Goal: Information Seeking & Learning: Check status

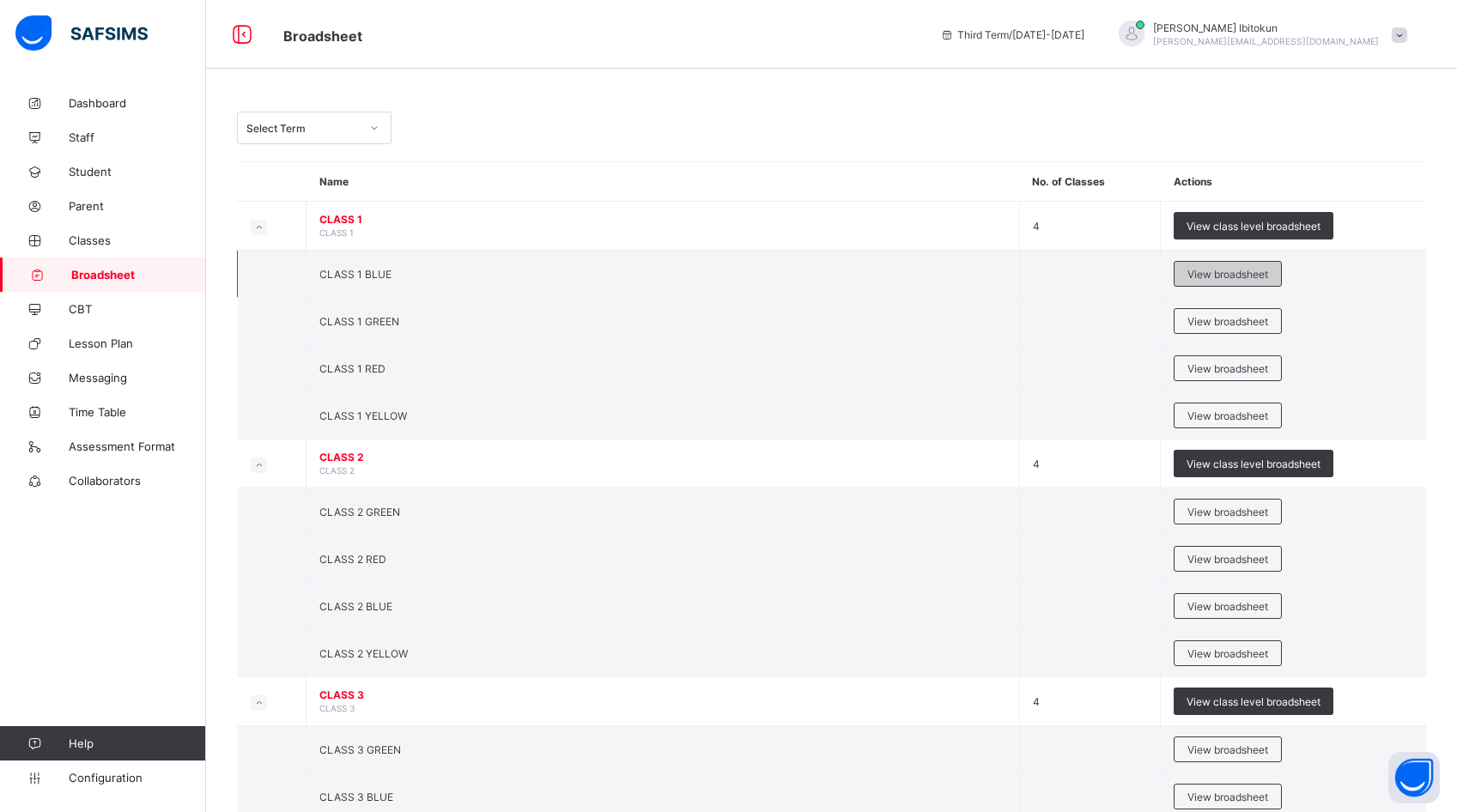
click at [1175, 269] on div "View broadsheet" at bounding box center [1228, 274] width 108 height 26
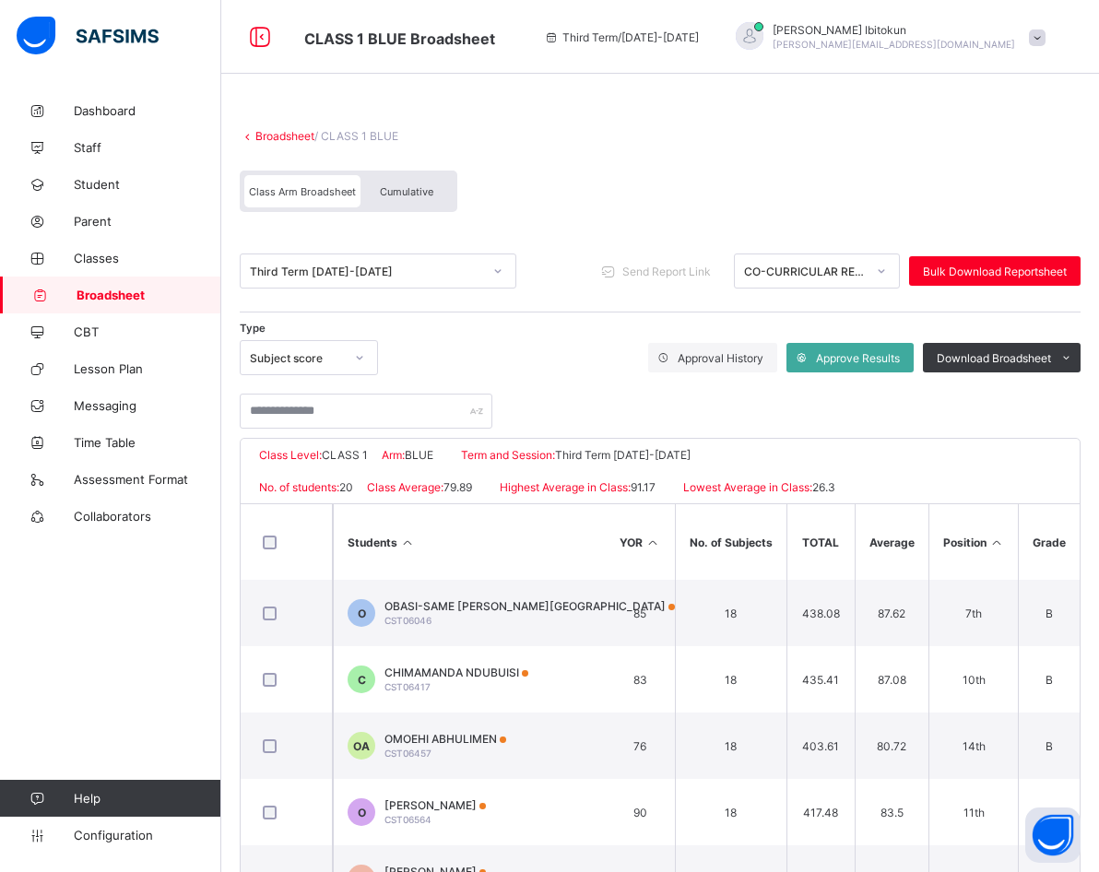
click at [342, 352] on div at bounding box center [359, 357] width 35 height 33
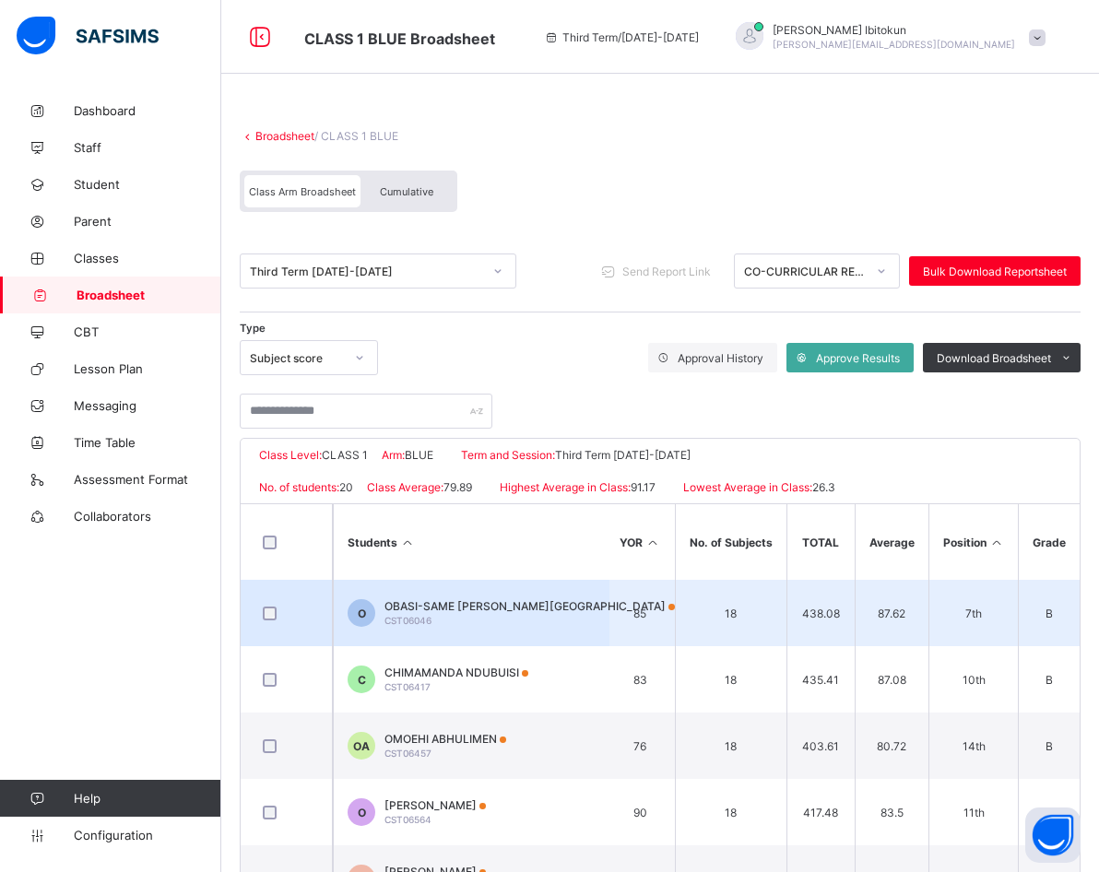
click at [443, 609] on span "OBASI-SAME [PERSON_NAME][GEOGRAPHIC_DATA]" at bounding box center [529, 606] width 290 height 14
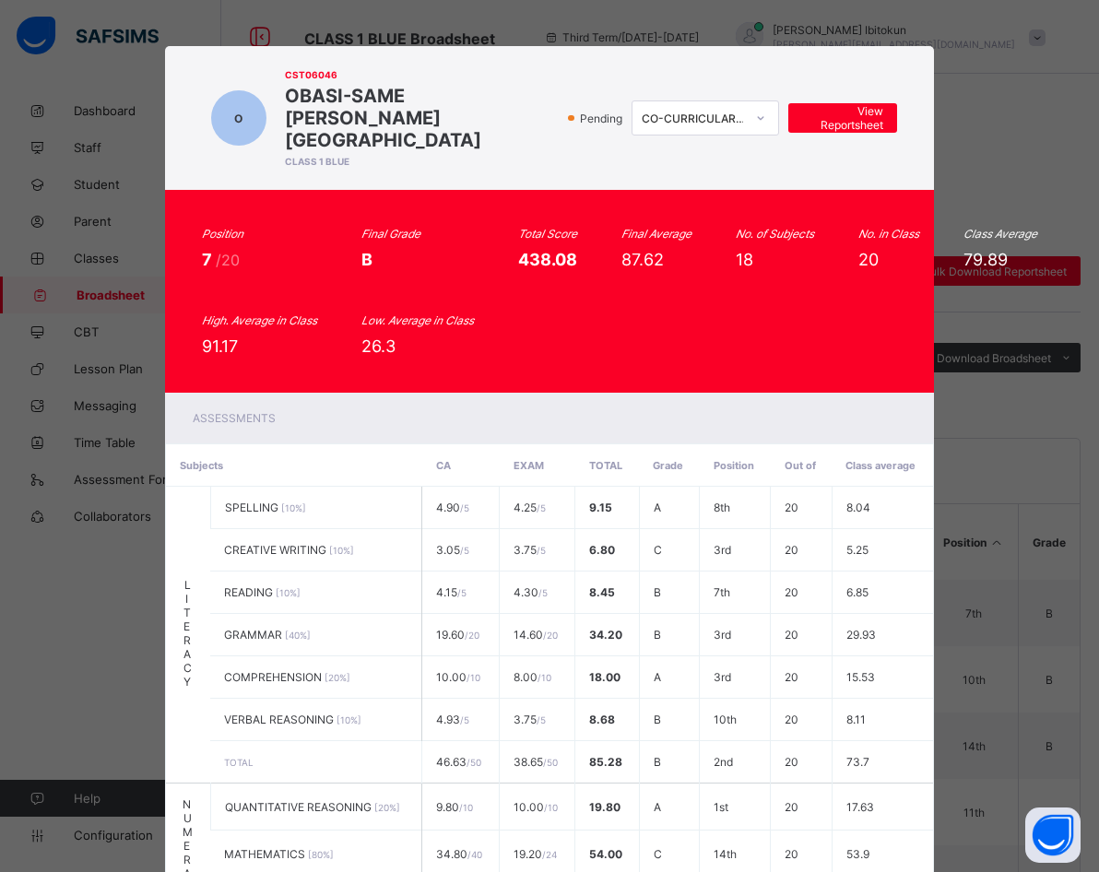
click at [1020, 118] on div "O CST06046 OBASI-SAME ERIM-EGBOR CLASS 1 BLUE Pending CO-CURRICULAR REPORT View…" at bounding box center [549, 436] width 1099 height 872
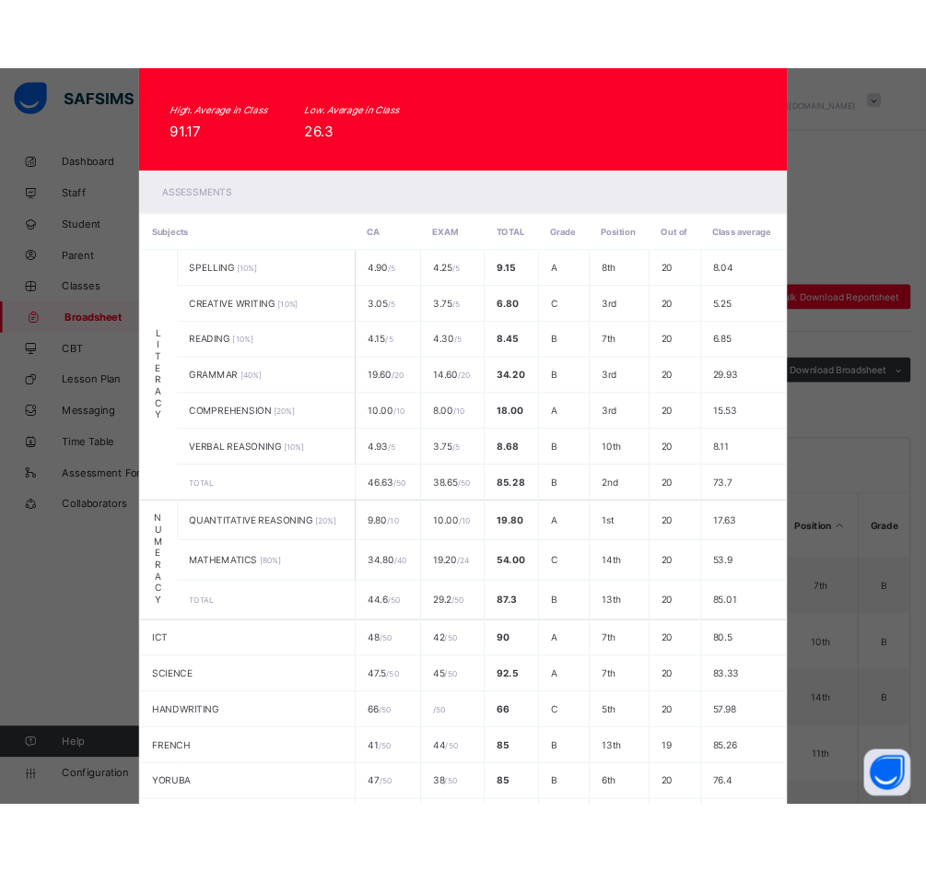
scroll to position [637, 0]
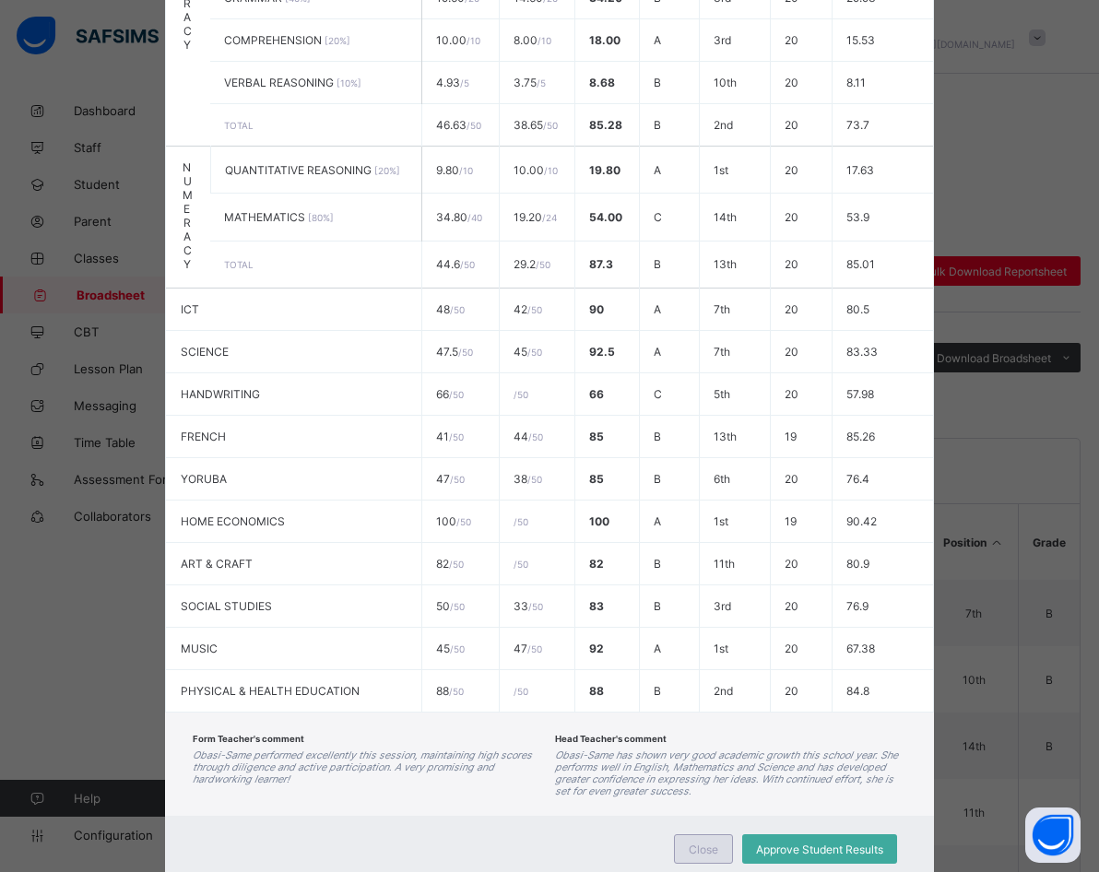
click at [712, 834] on div "Close" at bounding box center [703, 849] width 59 height 30
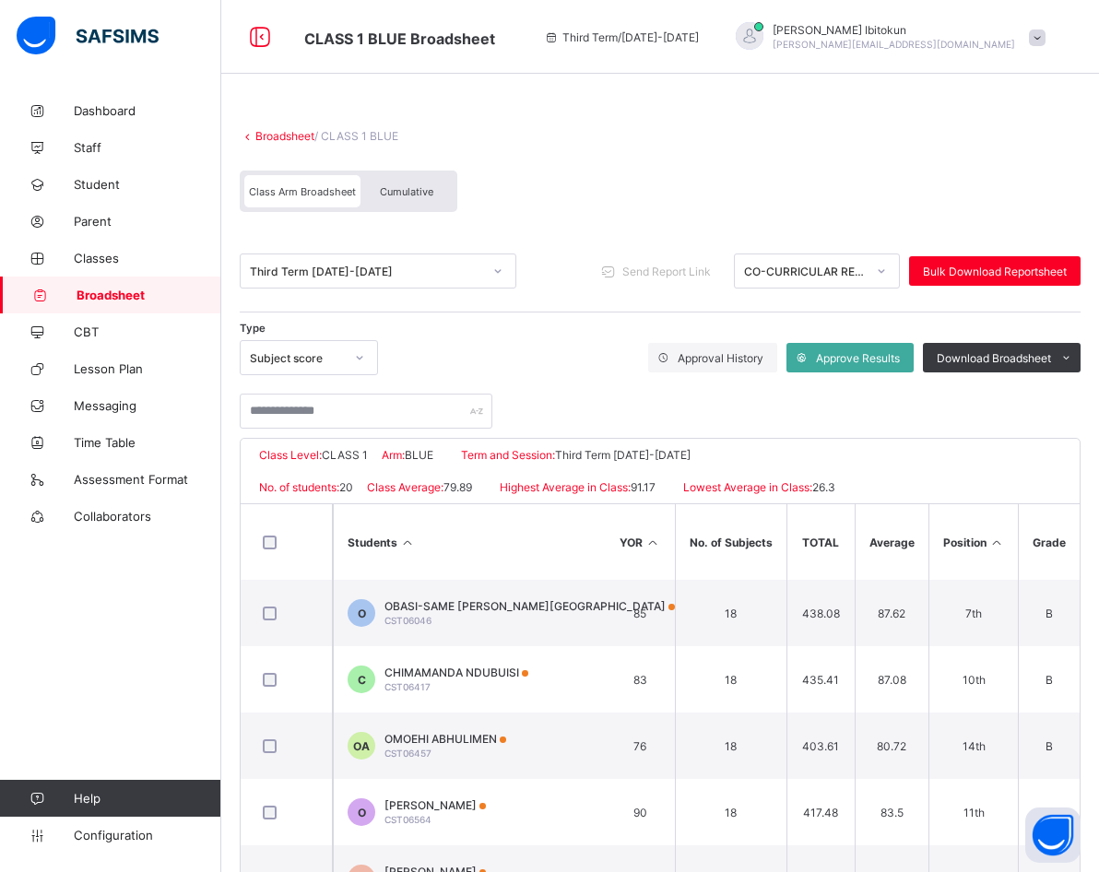
click at [289, 360] on div "Subject score" at bounding box center [297, 358] width 94 height 14
click at [305, 404] on div "Subject score" at bounding box center [309, 398] width 136 height 29
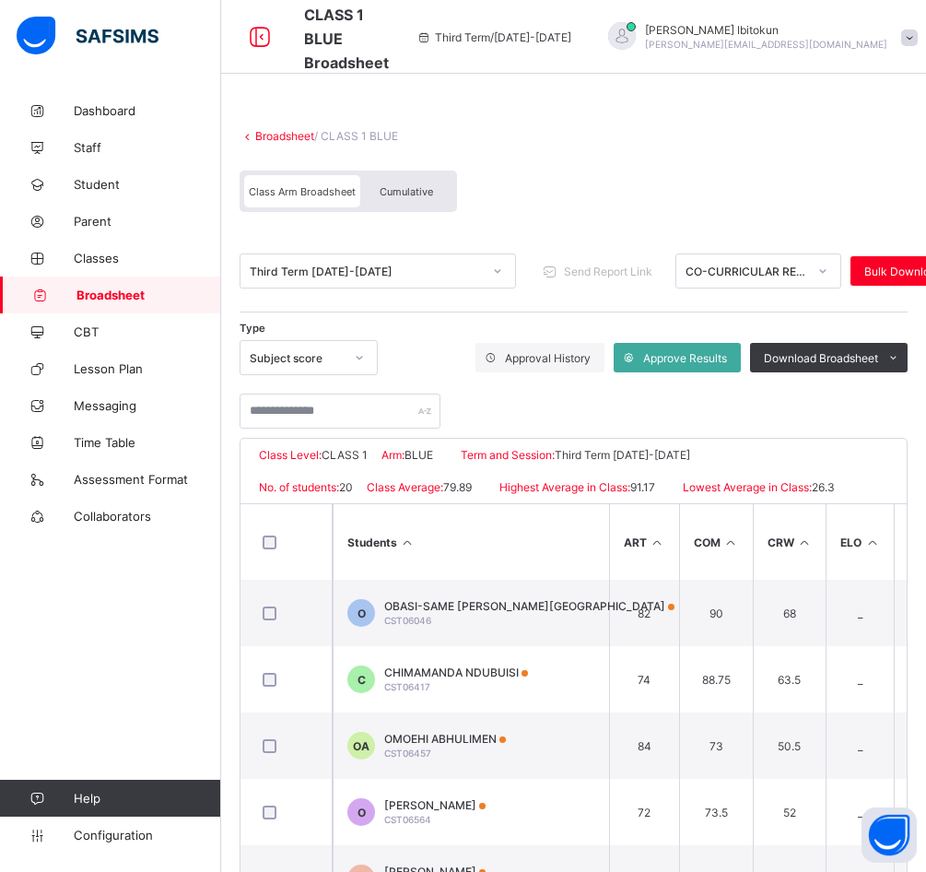
click at [333, 353] on div "Subject score" at bounding box center [297, 358] width 94 height 14
click at [326, 430] on div "Subject traits" at bounding box center [309, 426] width 136 height 29
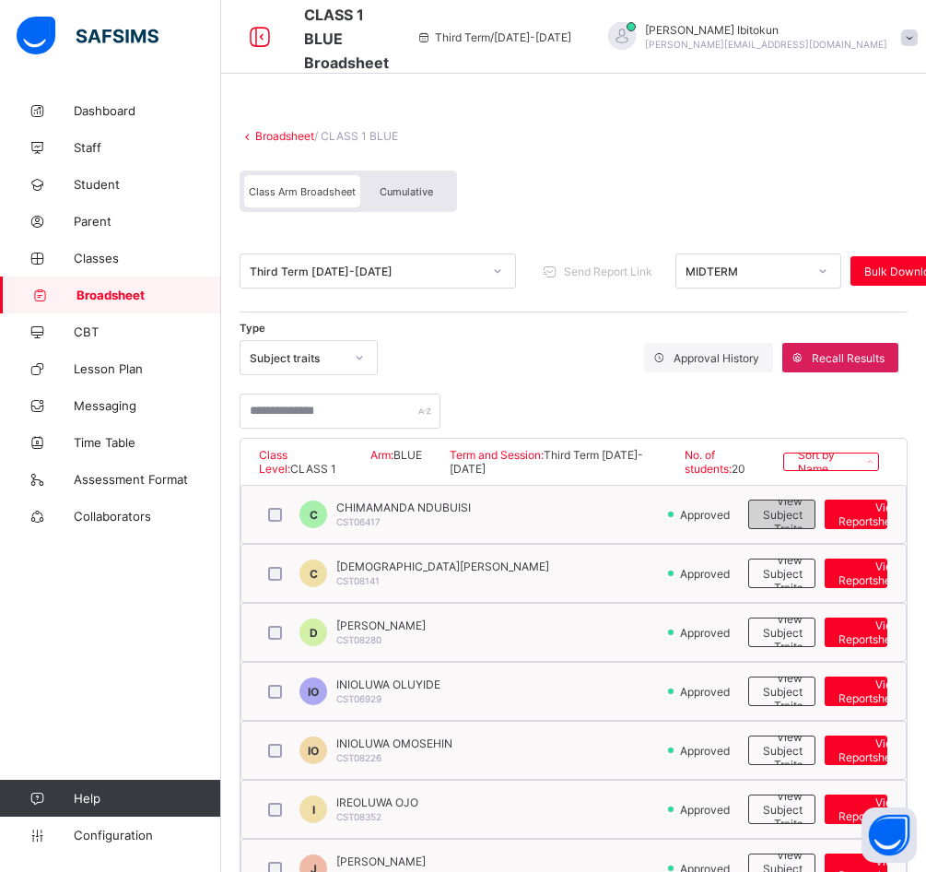
click at [786, 515] on span "View Subject Traits" at bounding box center [783, 514] width 40 height 41
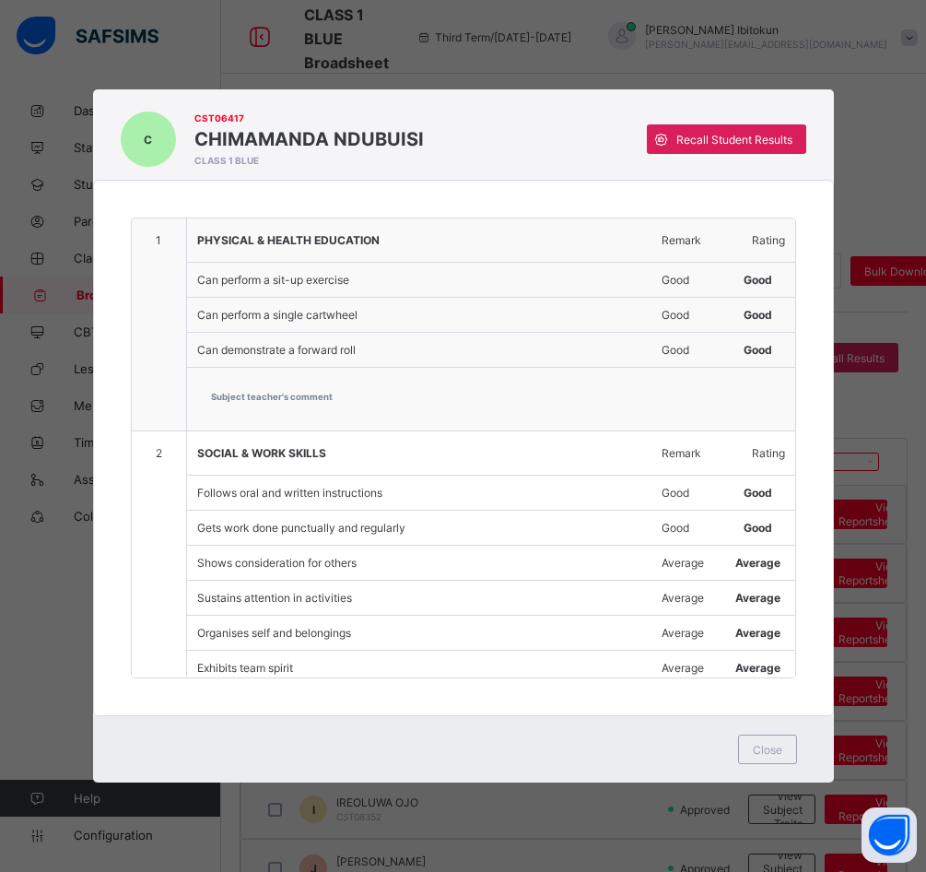
click at [912, 139] on div "C CST06417 CHIMAMANDA NDUBUISI CLASS 1 BLUE Recall Student Results 1 PHYSICAL &…" at bounding box center [463, 436] width 926 height 872
click at [768, 752] on span "Close" at bounding box center [768, 750] width 30 height 14
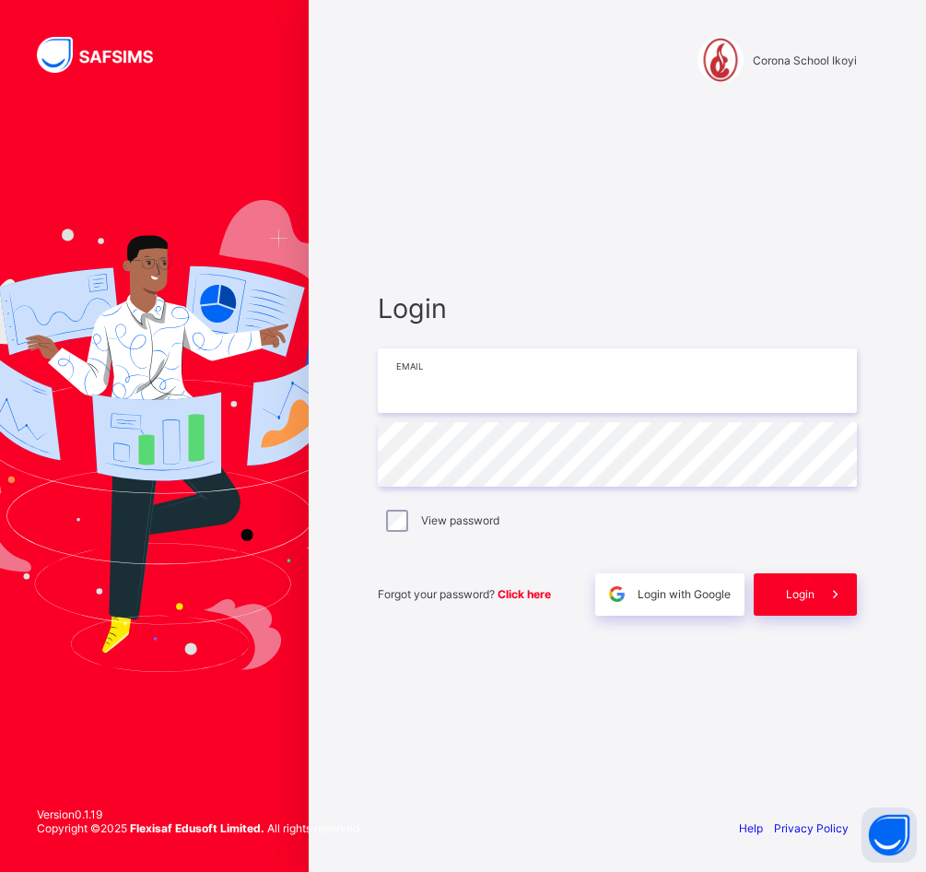
type input "**********"
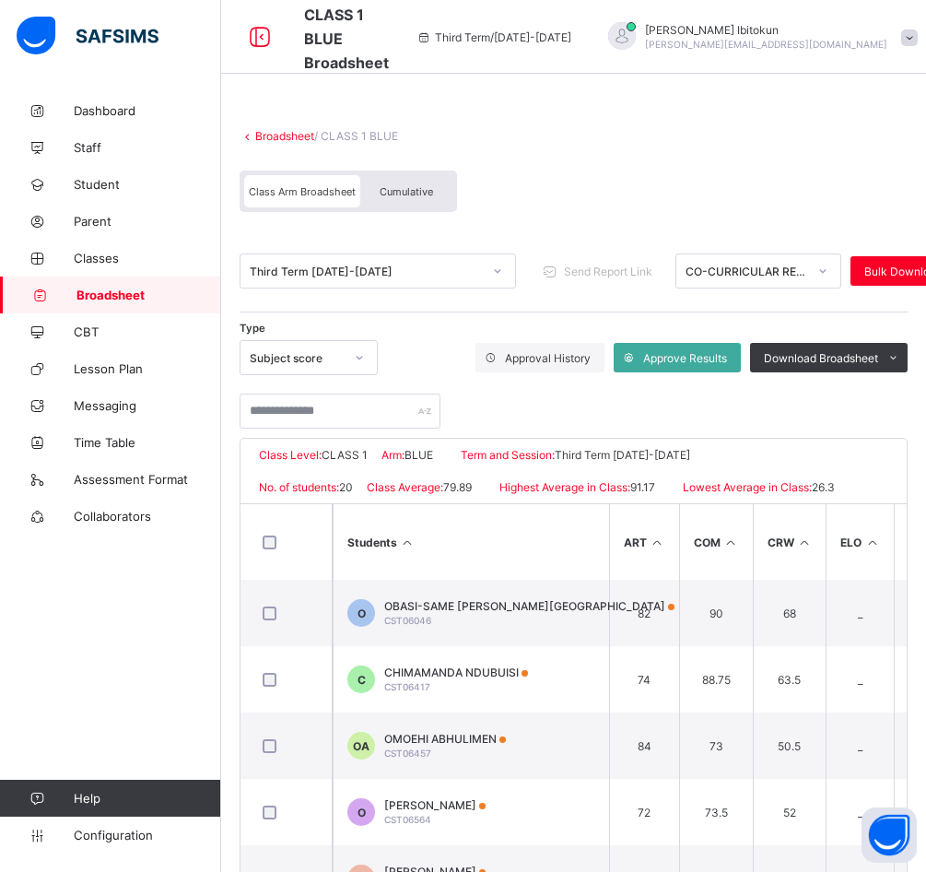
click at [301, 360] on div "Subject score" at bounding box center [297, 358] width 94 height 14
click at [313, 434] on div "Subject traits" at bounding box center [309, 426] width 136 height 29
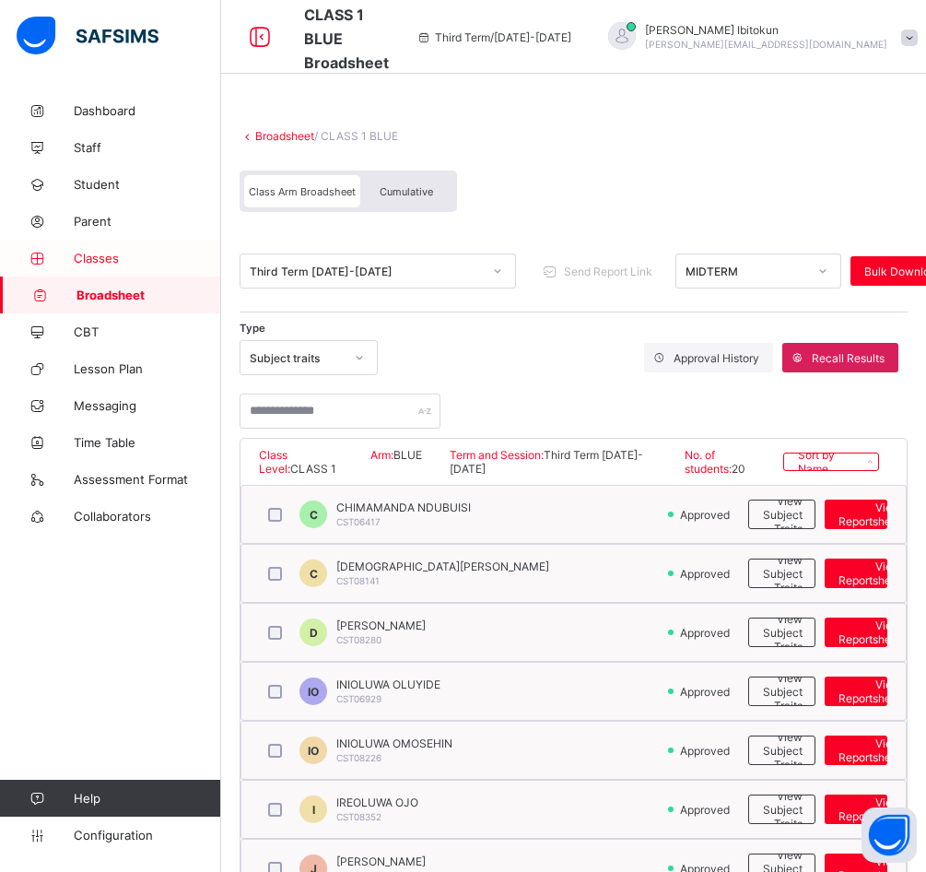
click at [108, 259] on span "Classes" at bounding box center [148, 258] width 148 height 15
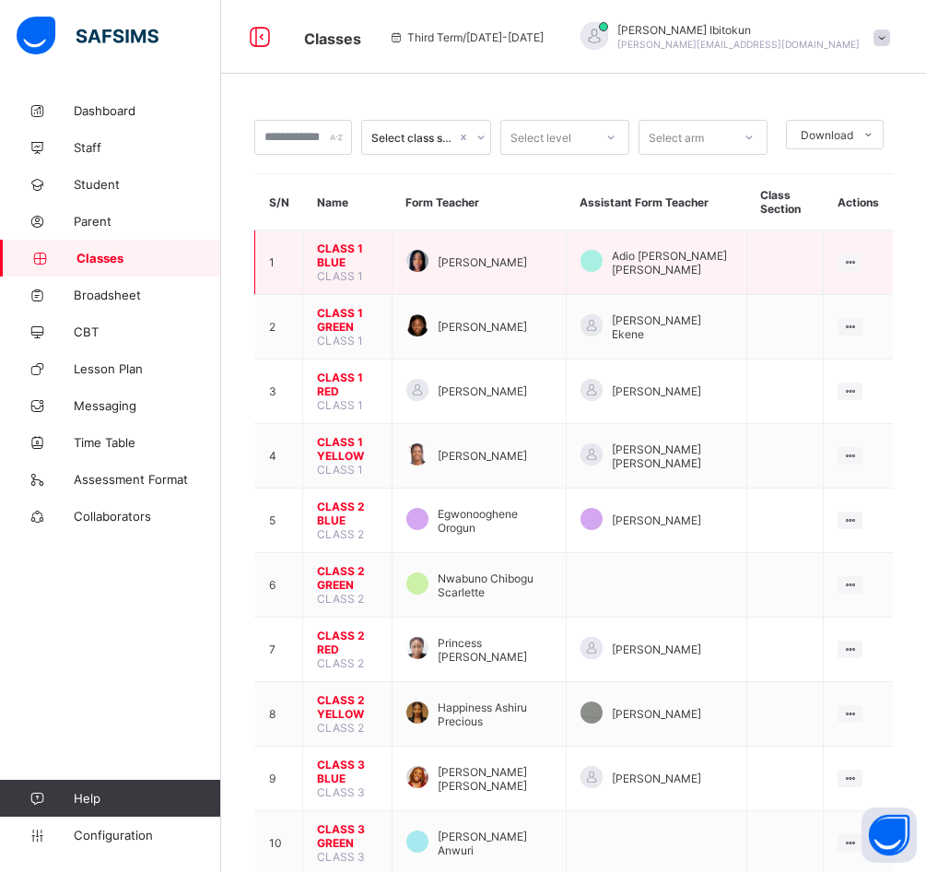
click at [358, 244] on span "CLASS 1 BLUE" at bounding box center [347, 256] width 61 height 28
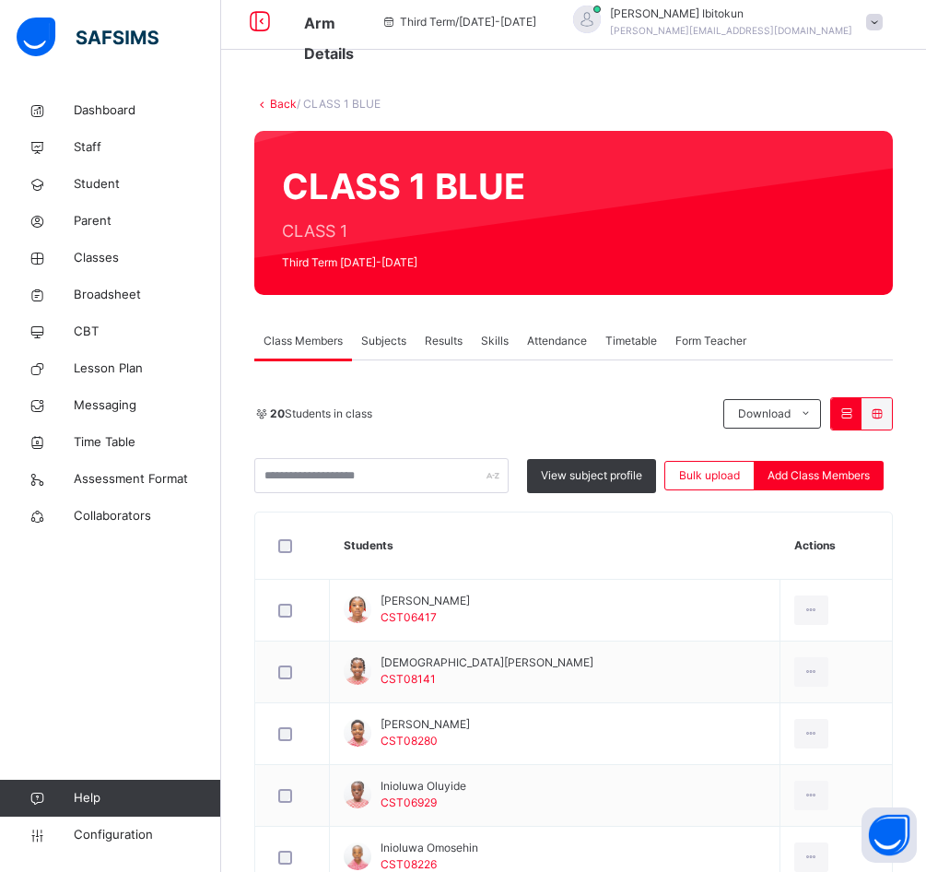
scroll to position [25, 0]
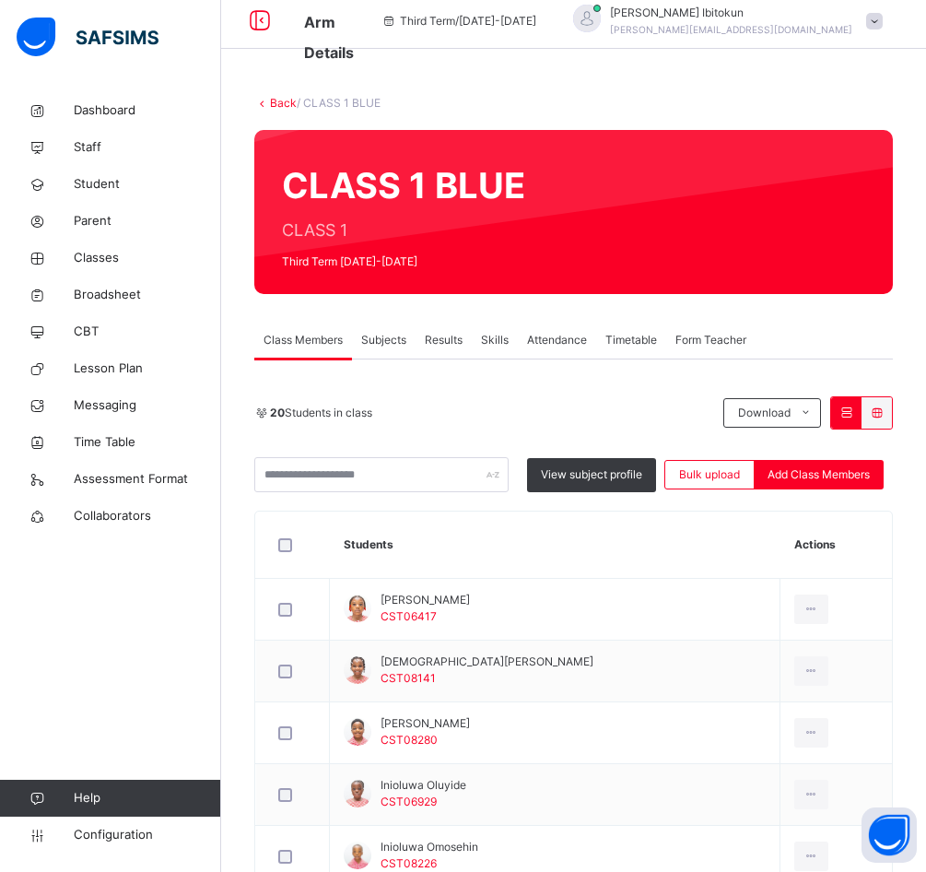
click at [443, 337] on span "Results" at bounding box center [444, 340] width 38 height 17
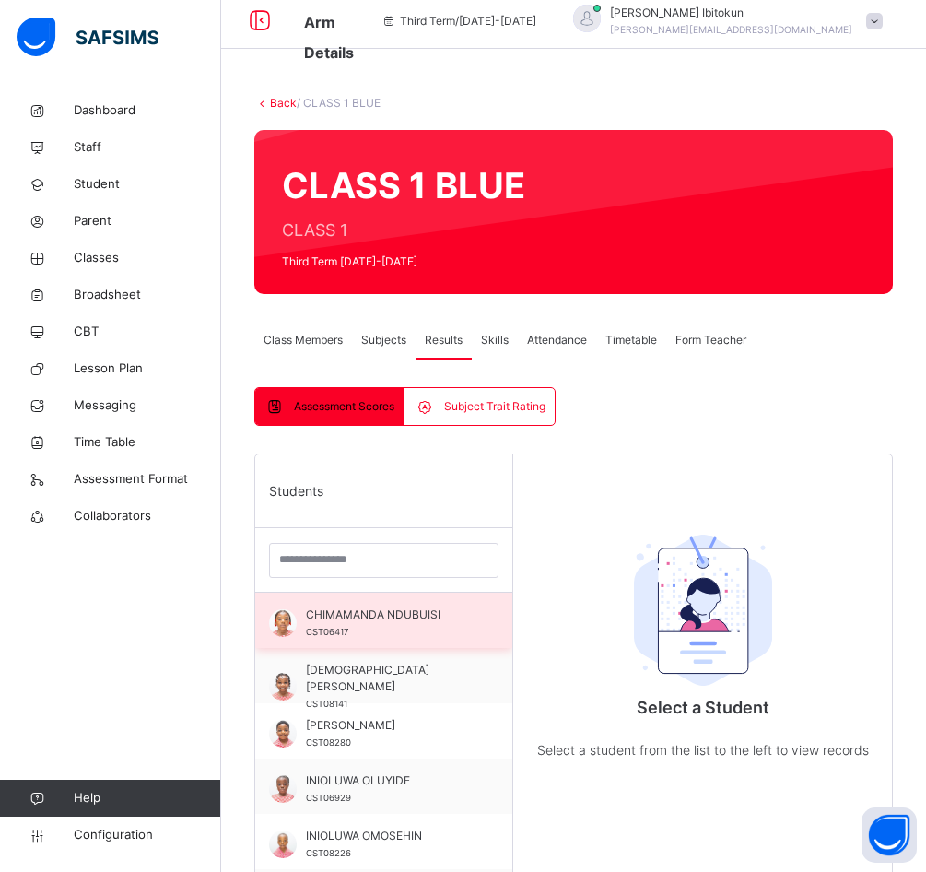
click at [364, 611] on span "CHIMAMANDA NDUBUISI" at bounding box center [388, 615] width 165 height 17
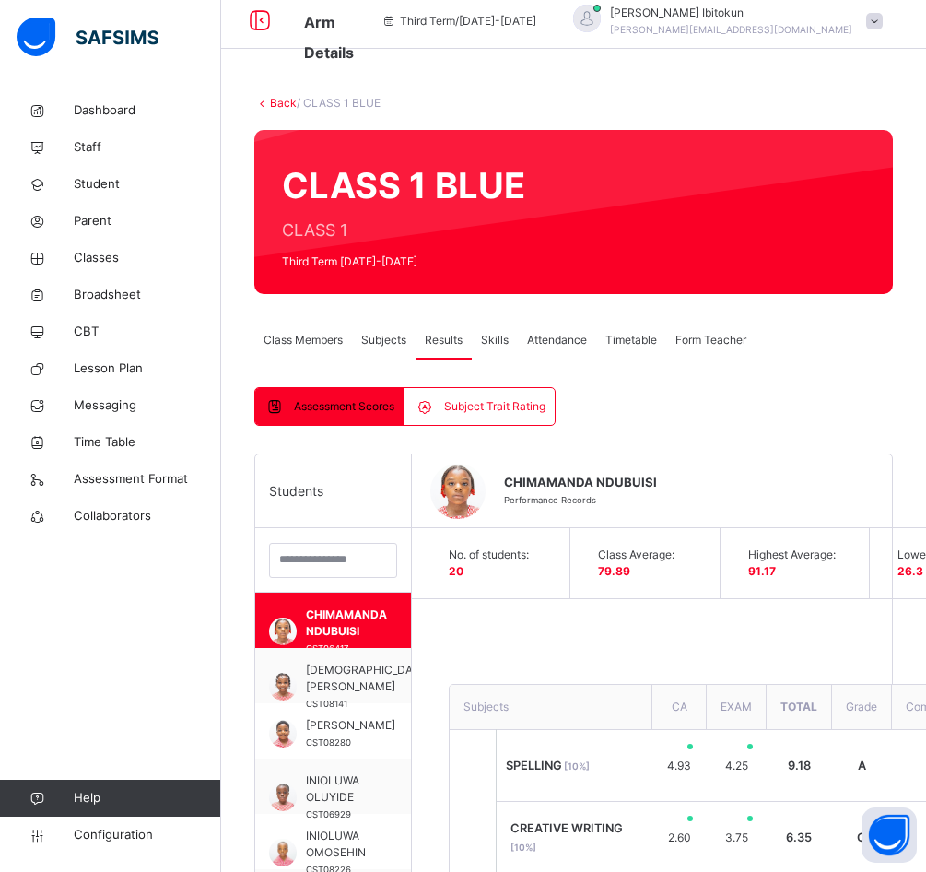
click at [495, 405] on span "Subject Trait Rating" at bounding box center [494, 406] width 101 height 17
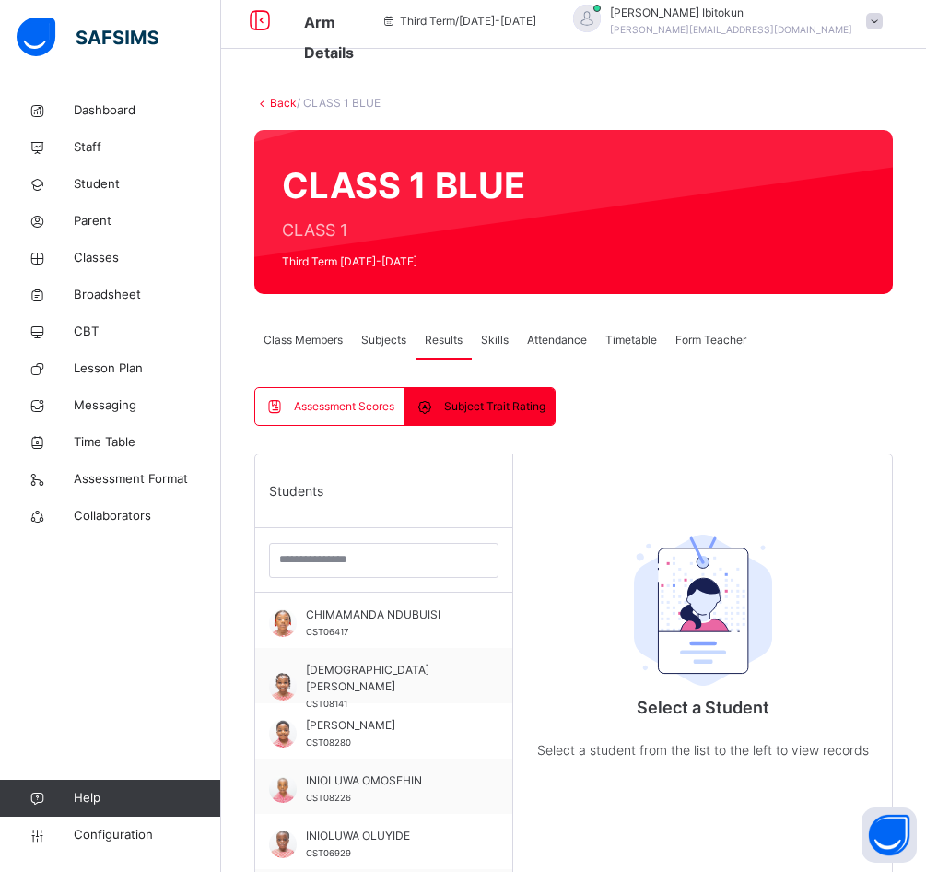
click at [360, 410] on span "Assessment Scores" at bounding box center [344, 406] width 100 height 17
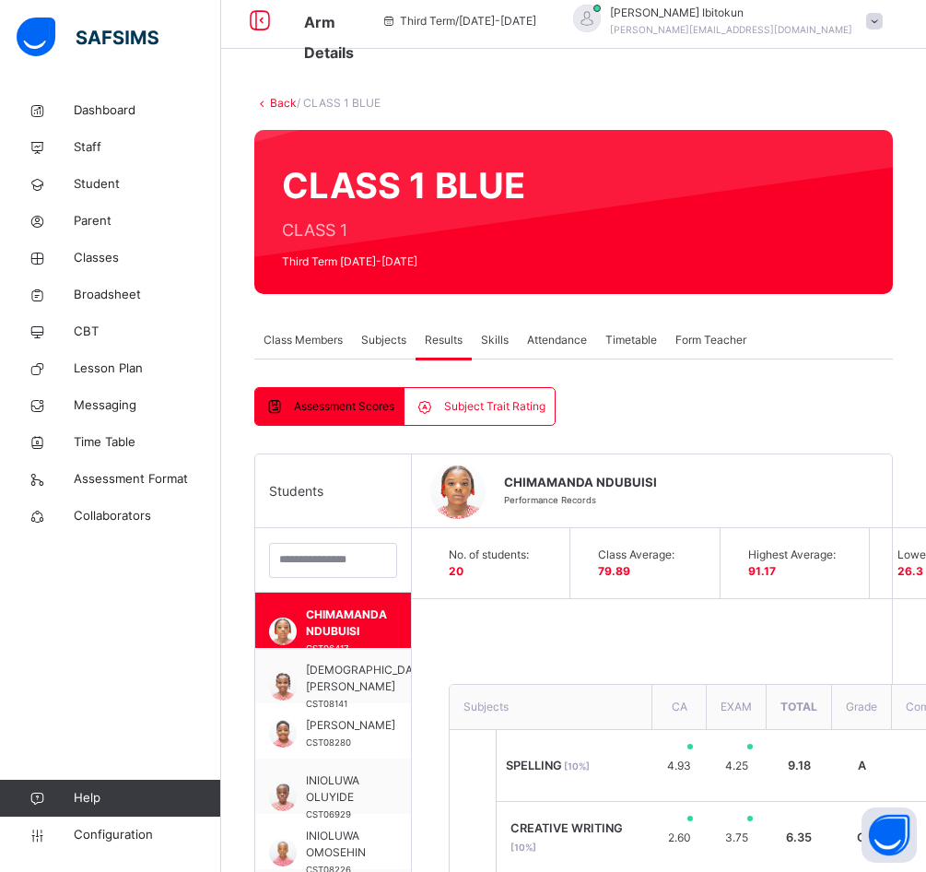
click at [467, 407] on span "Subject Trait Rating" at bounding box center [494, 406] width 101 height 17
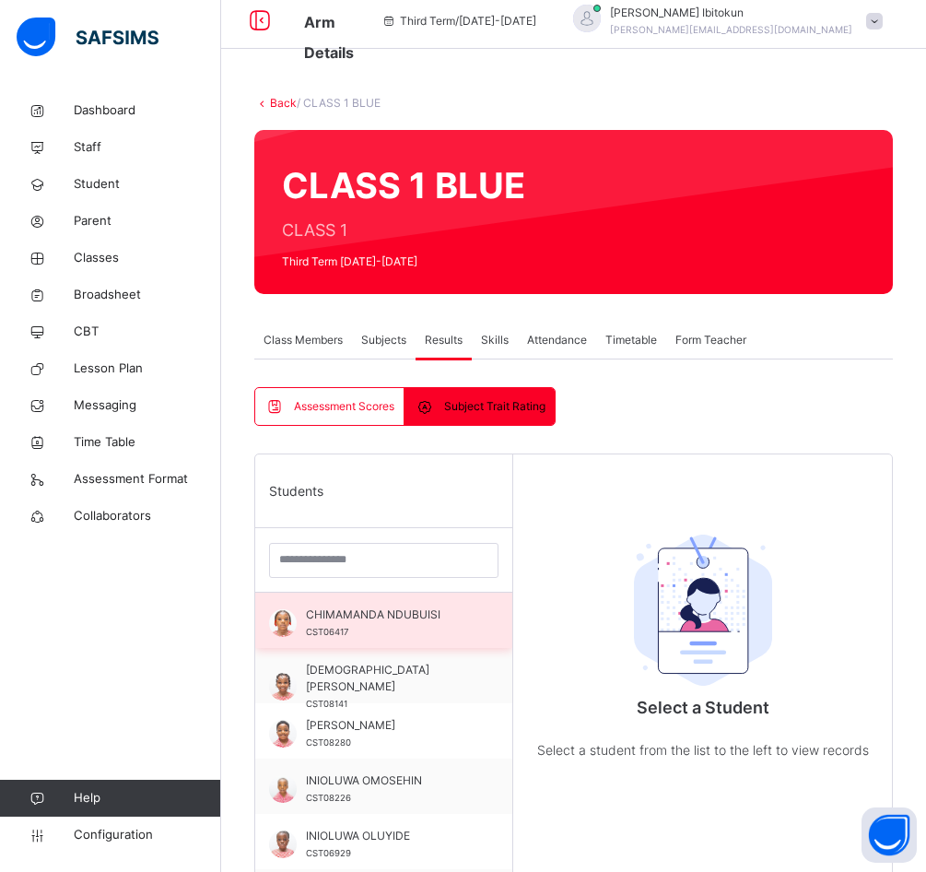
click at [410, 629] on div "CHIMAMANDA NDUBUISI CST06417" at bounding box center [388, 623] width 165 height 33
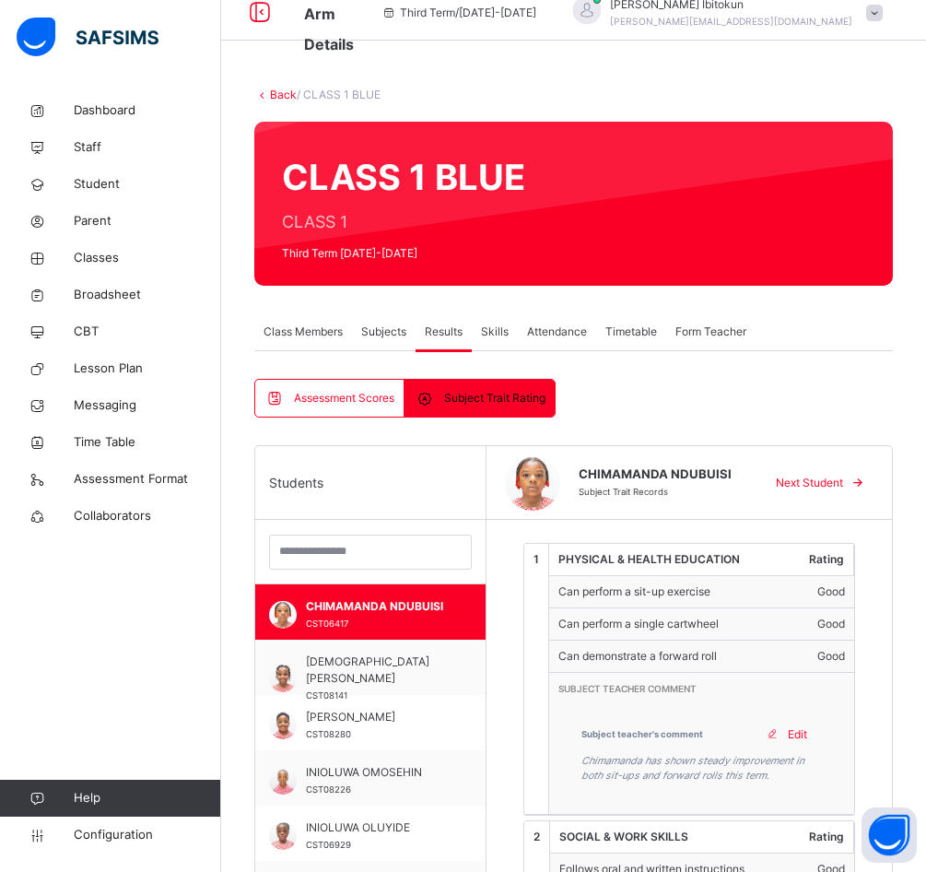
scroll to position [34, 0]
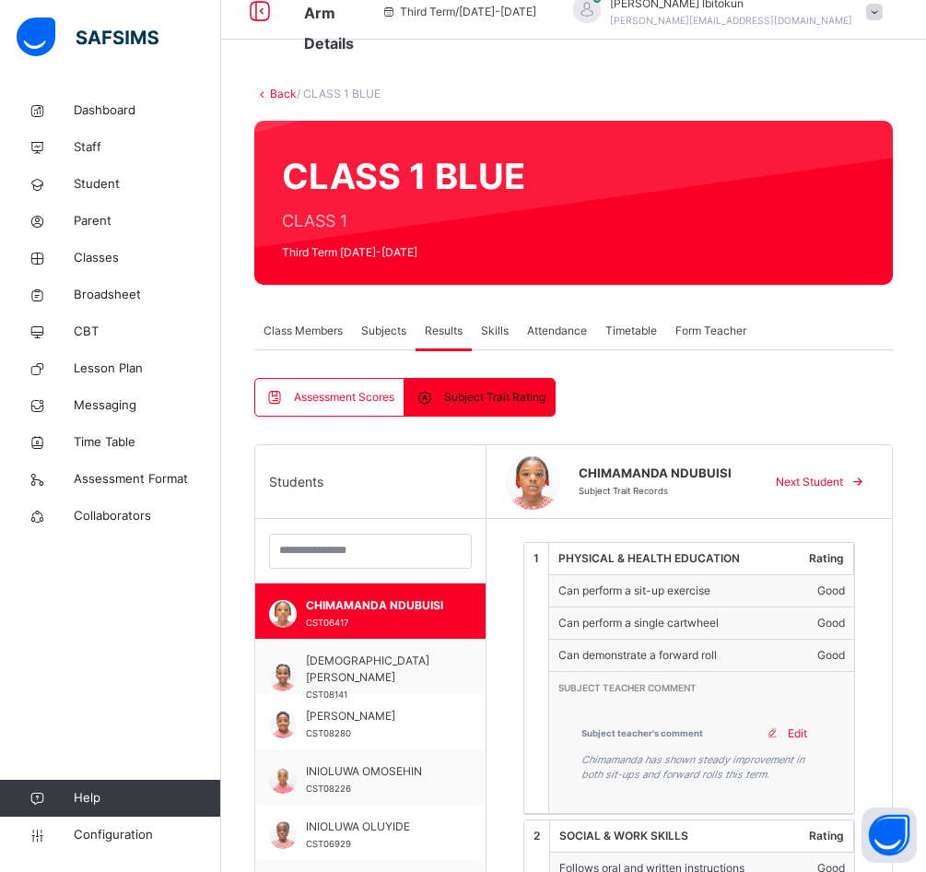
click at [358, 402] on span "Assessment Scores" at bounding box center [344, 397] width 100 height 17
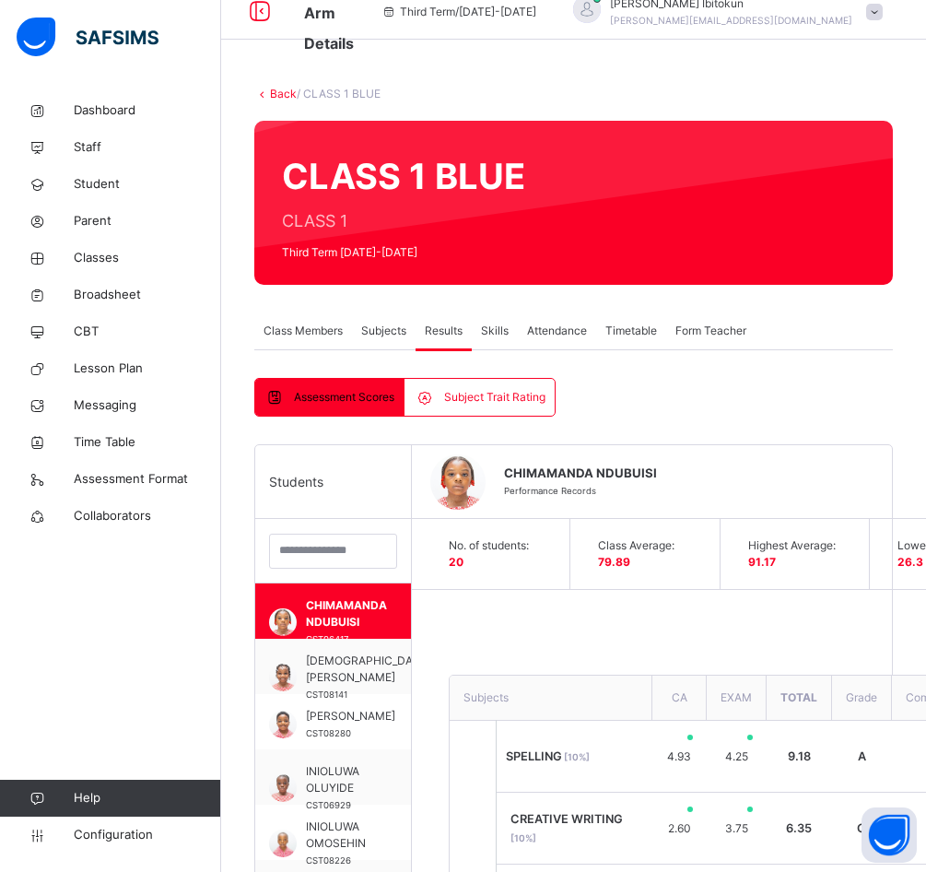
click at [446, 400] on span "Subject Trait Rating" at bounding box center [494, 397] width 101 height 17
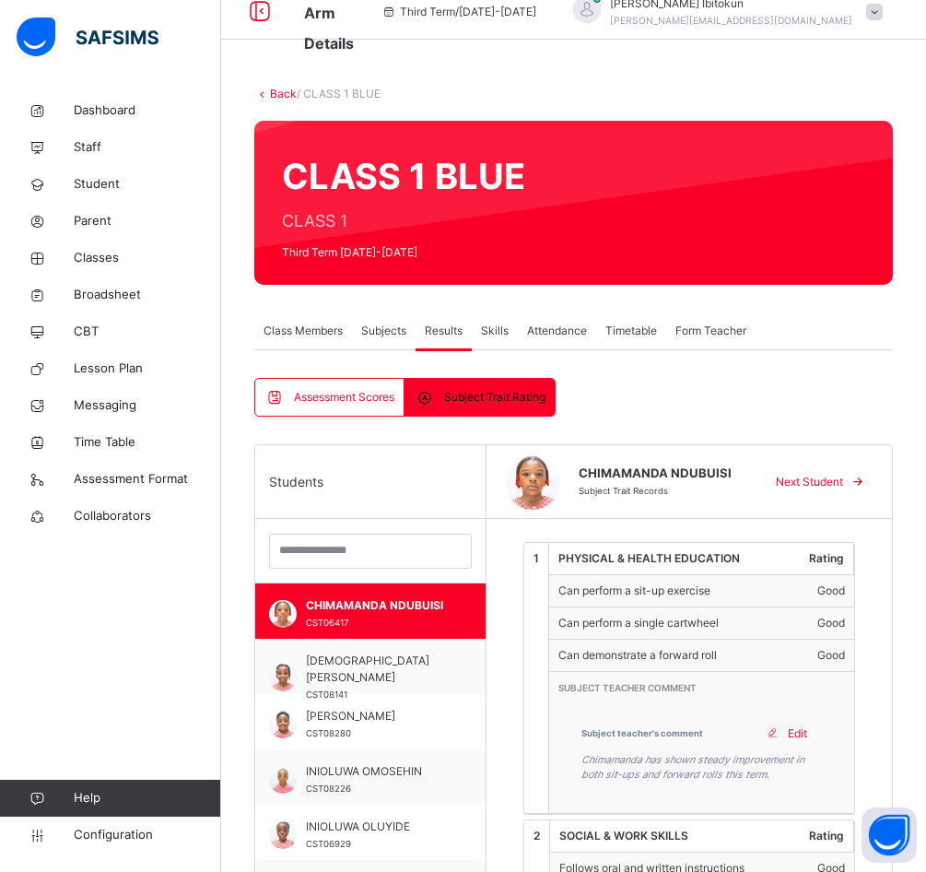
click at [390, 327] on span "Subjects" at bounding box center [383, 331] width 45 height 17
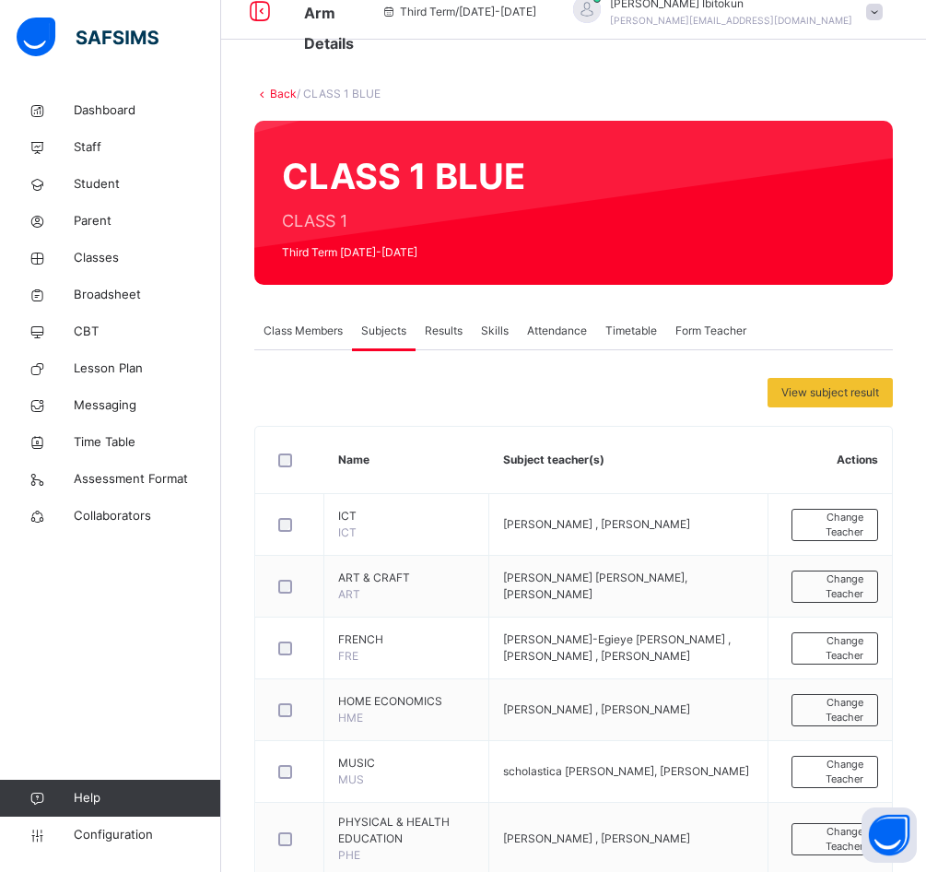
click at [444, 332] on span "Results" at bounding box center [444, 331] width 38 height 17
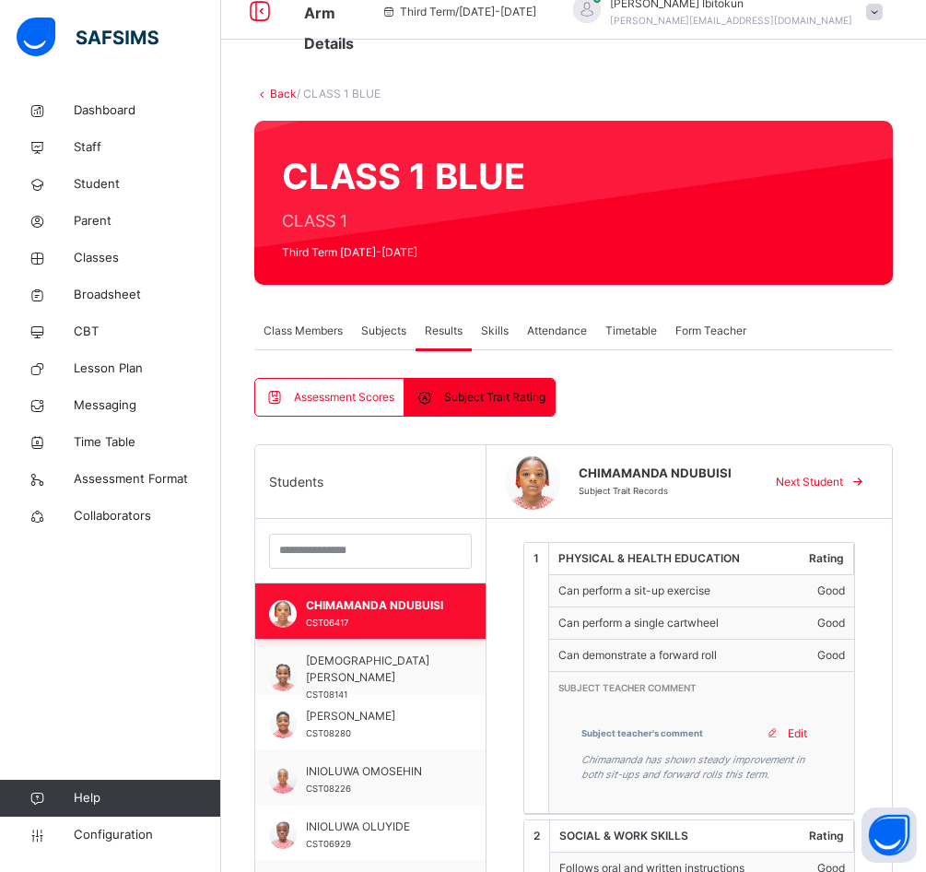
click at [368, 611] on span "CHIMAMANDA NDUBUISI" at bounding box center [375, 605] width 138 height 17
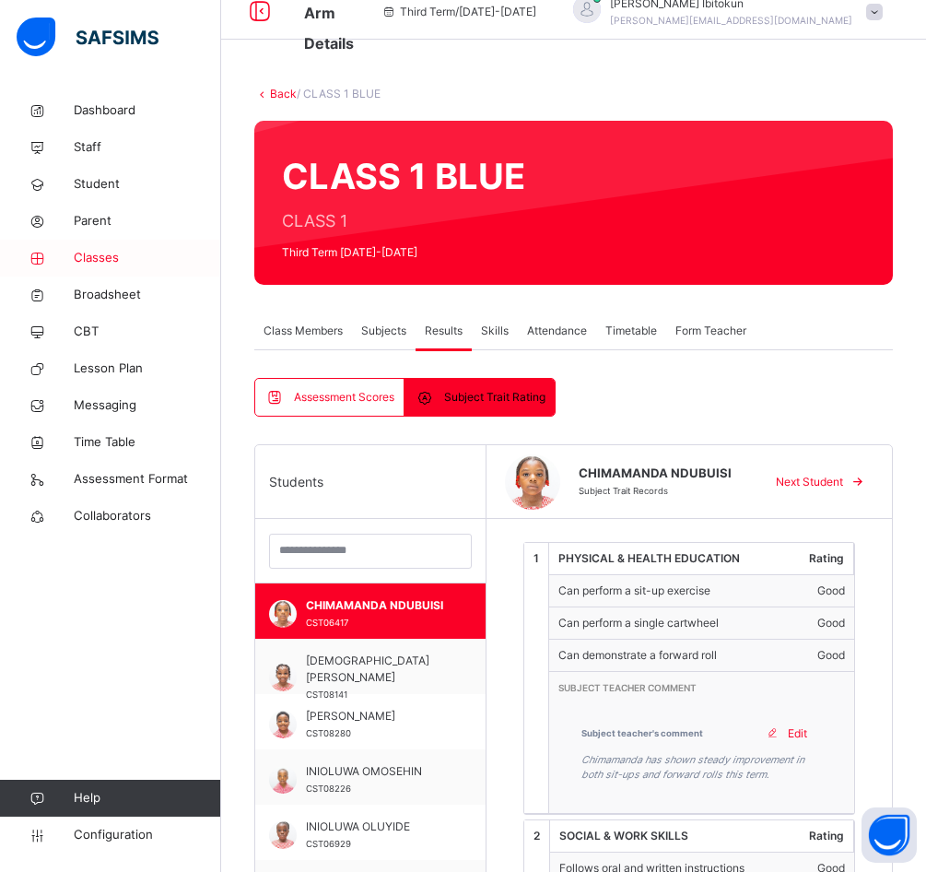
click at [96, 264] on span "Classes" at bounding box center [148, 258] width 148 height 18
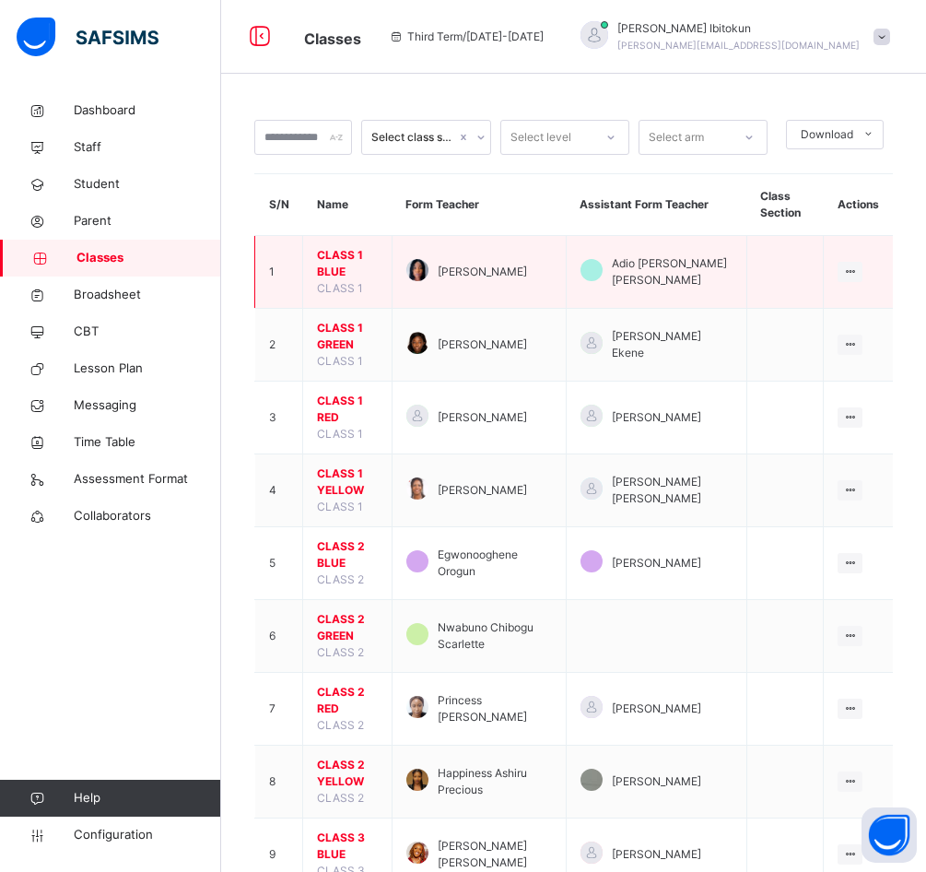
click at [334, 260] on span "CLASS 1 BLUE" at bounding box center [347, 263] width 61 height 33
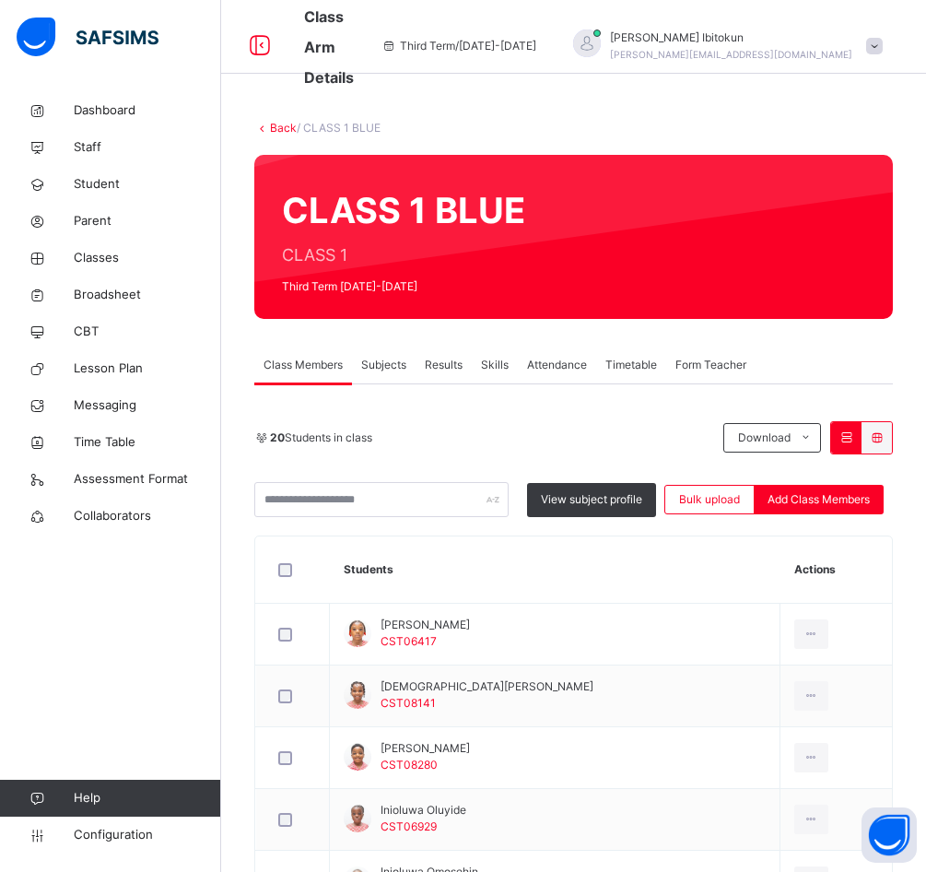
click at [449, 361] on span "Results" at bounding box center [444, 365] width 38 height 17
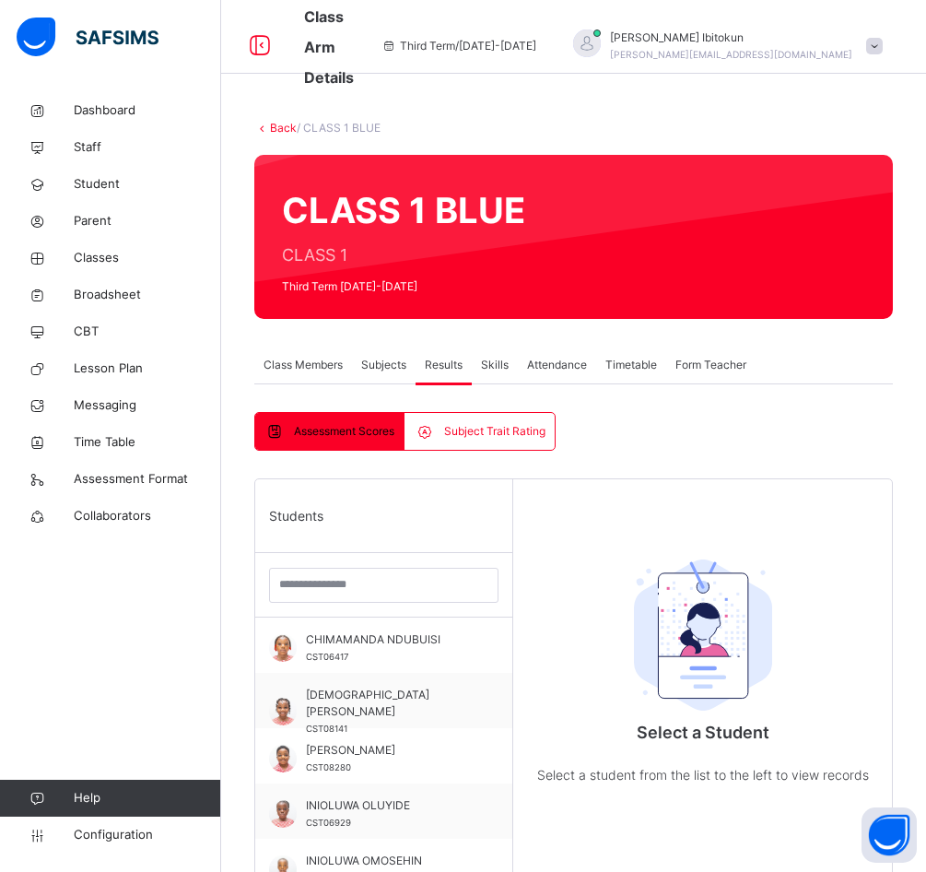
click at [512, 434] on span "Subject Trait Rating" at bounding box center [494, 431] width 101 height 17
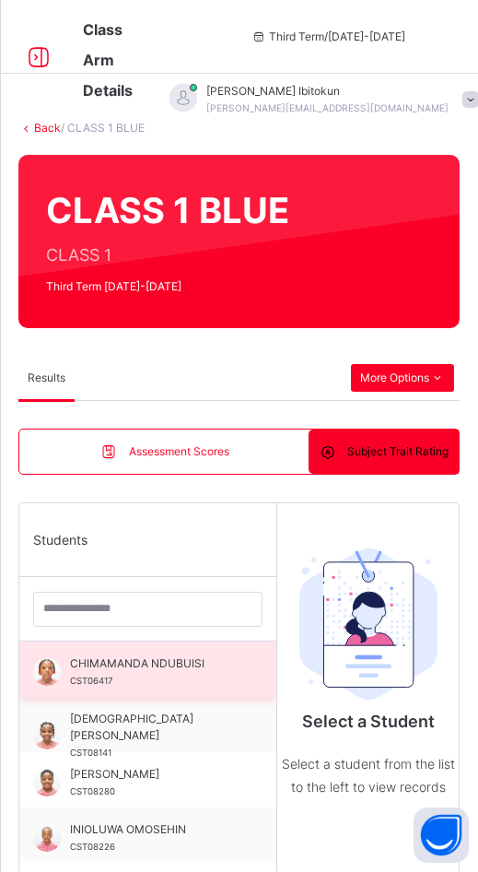
click at [165, 663] on span "CHIMAMANDA NDUBUISI" at bounding box center [152, 663] width 165 height 17
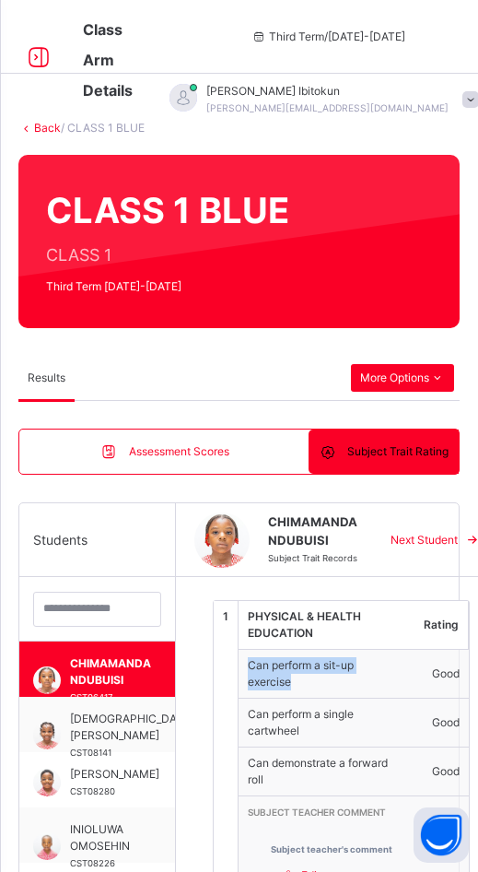
drag, startPoint x: 293, startPoint y: 683, endPoint x: 248, endPoint y: 669, distance: 47.2
click at [248, 669] on td "Can perform a sit-up exercise" at bounding box center [321, 674] width 164 height 49
copy td "Can perform a sit-up exercise"
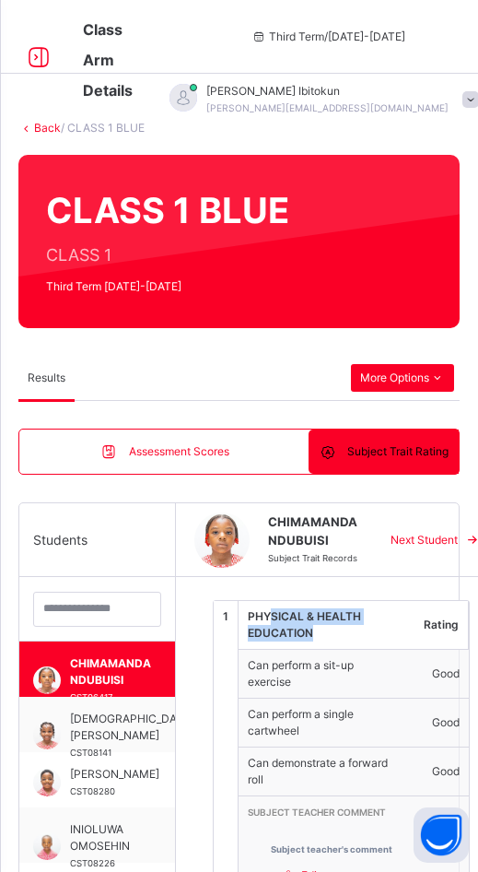
drag, startPoint x: 319, startPoint y: 633, endPoint x: 269, endPoint y: 624, distance: 50.6
click at [269, 624] on td "PHYSICAL & HEALTH EDUCATION" at bounding box center [321, 625] width 164 height 49
click at [271, 674] on td "Can perform a sit-up exercise" at bounding box center [321, 674] width 164 height 49
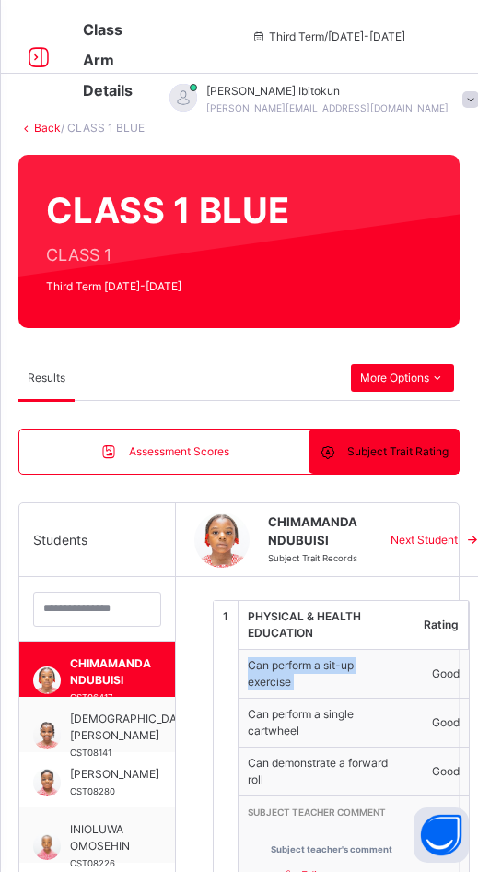
click at [271, 674] on td "Can perform a sit-up exercise" at bounding box center [321, 674] width 164 height 49
copy td "Can perform a sit-up exercise"
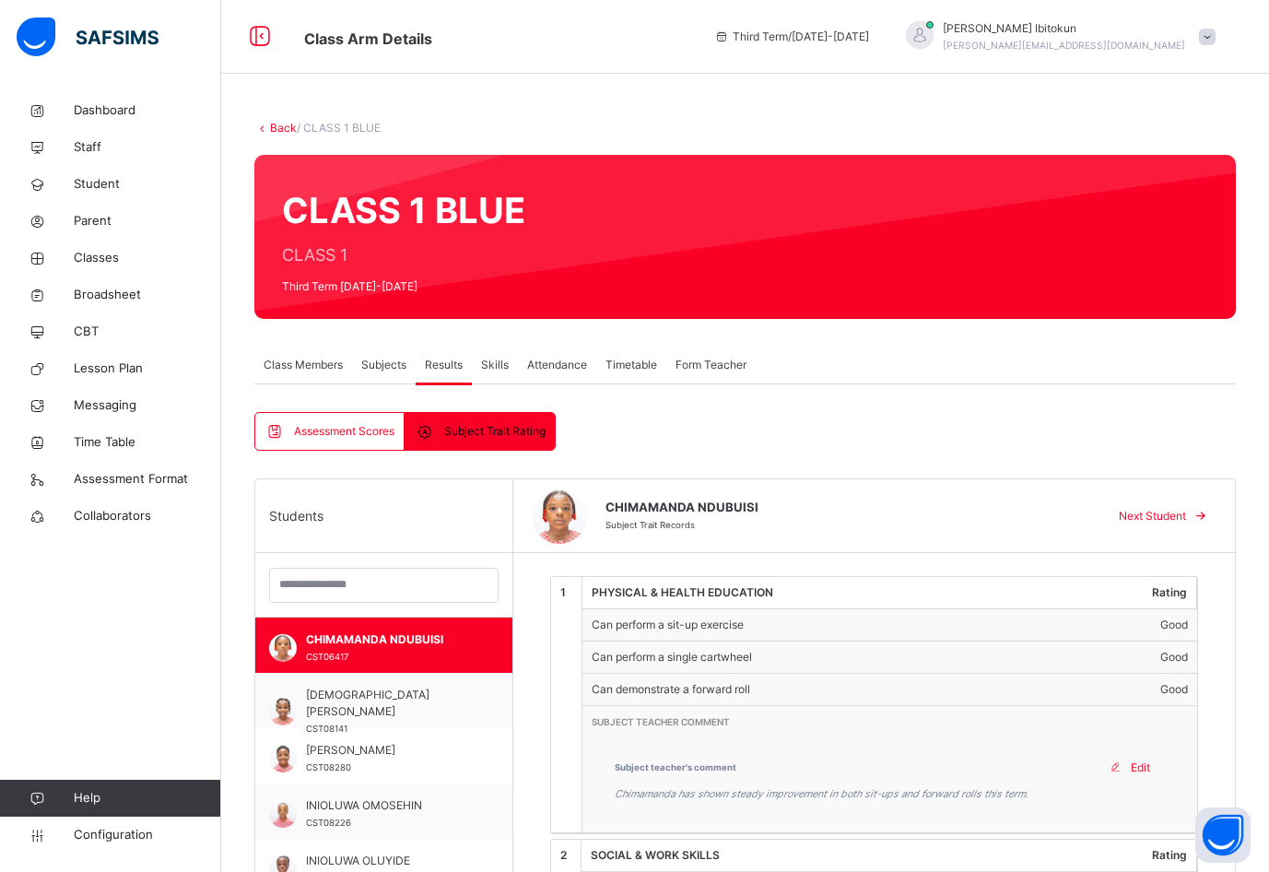
click at [384, 365] on span "Subjects" at bounding box center [383, 365] width 45 height 17
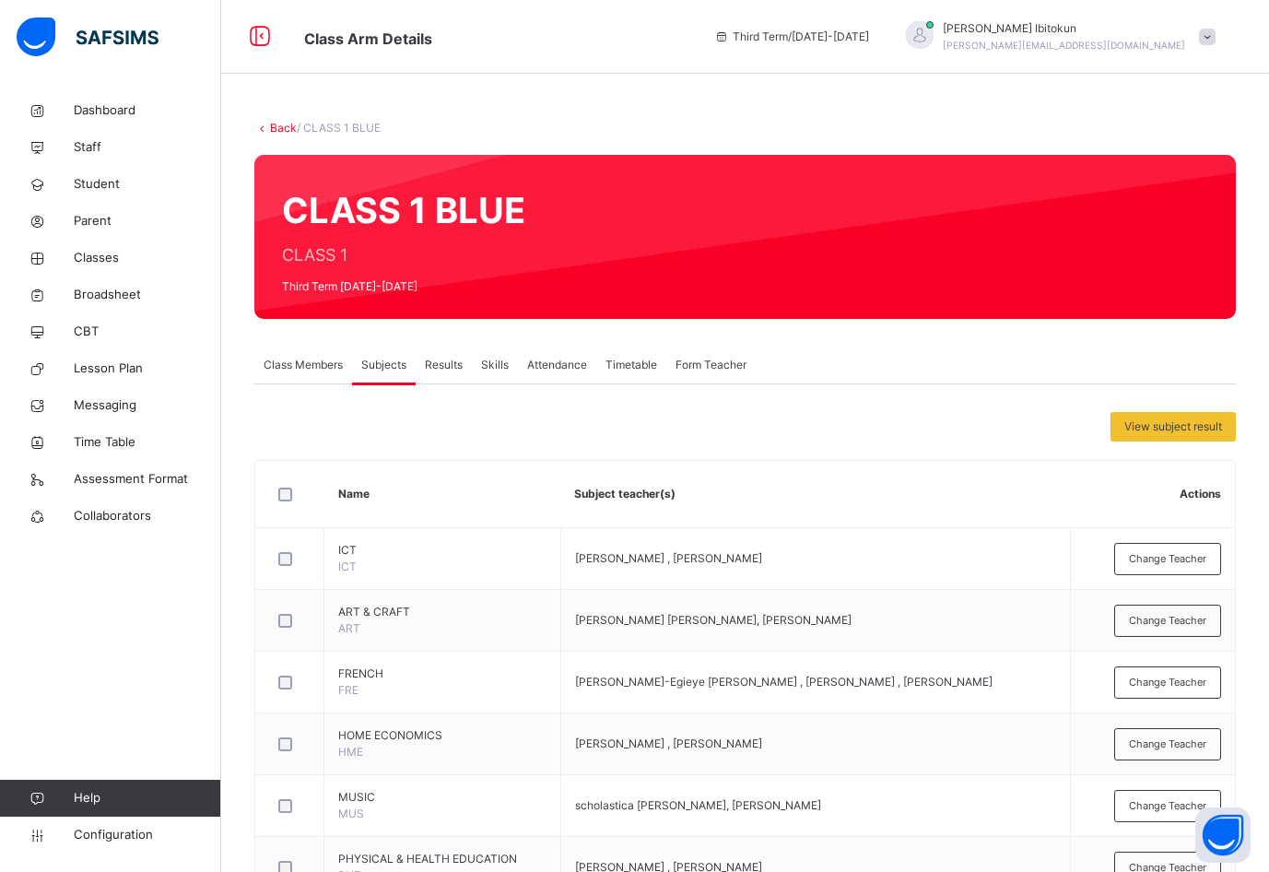
click at [440, 364] on span "Results" at bounding box center [444, 365] width 38 height 17
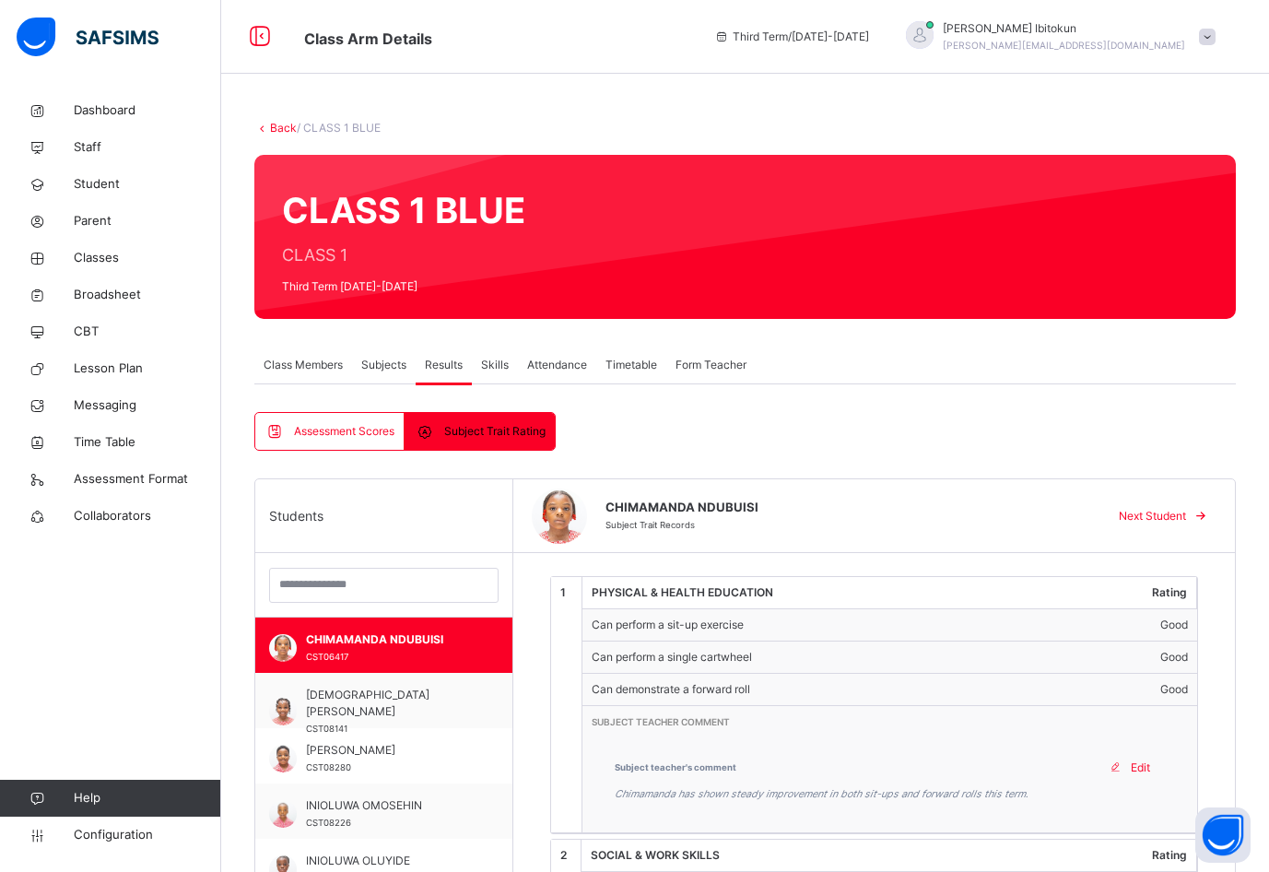
click at [351, 449] on div "Assessment Scores" at bounding box center [329, 431] width 149 height 37
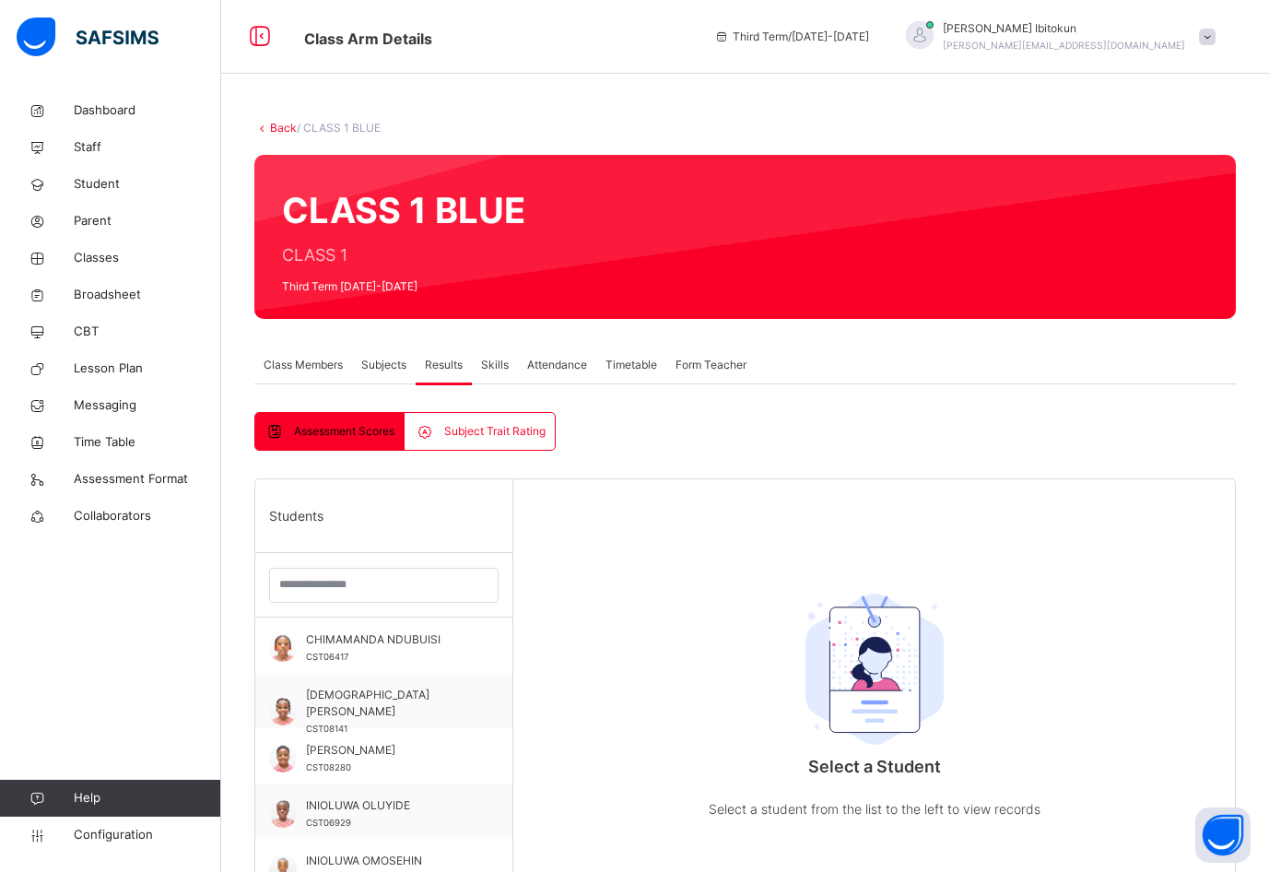
click at [472, 439] on span "Subject Trait Rating" at bounding box center [494, 431] width 101 height 17
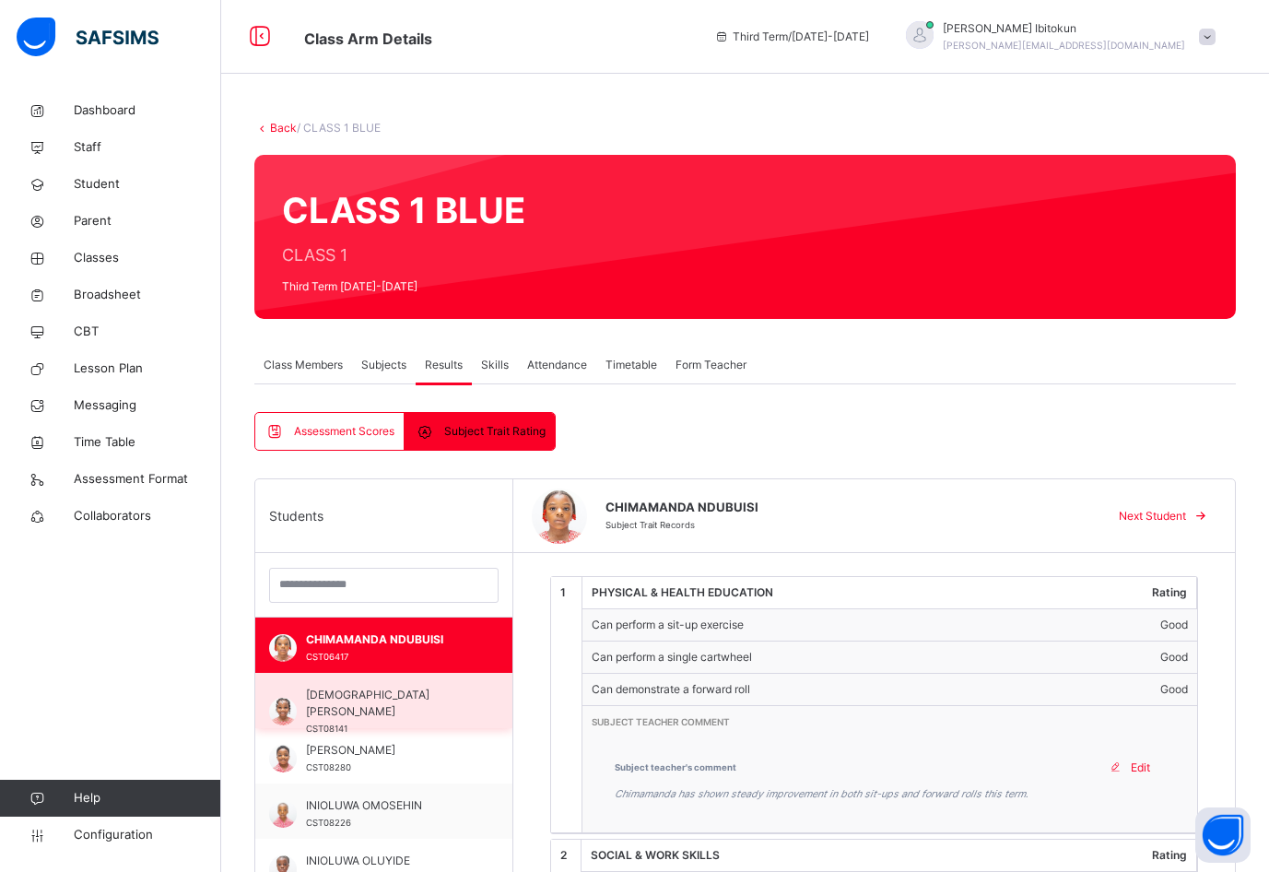
click at [392, 676] on div "[DEMOGRAPHIC_DATA][PERSON_NAME] ODEY CST08141" at bounding box center [383, 700] width 257 height 55
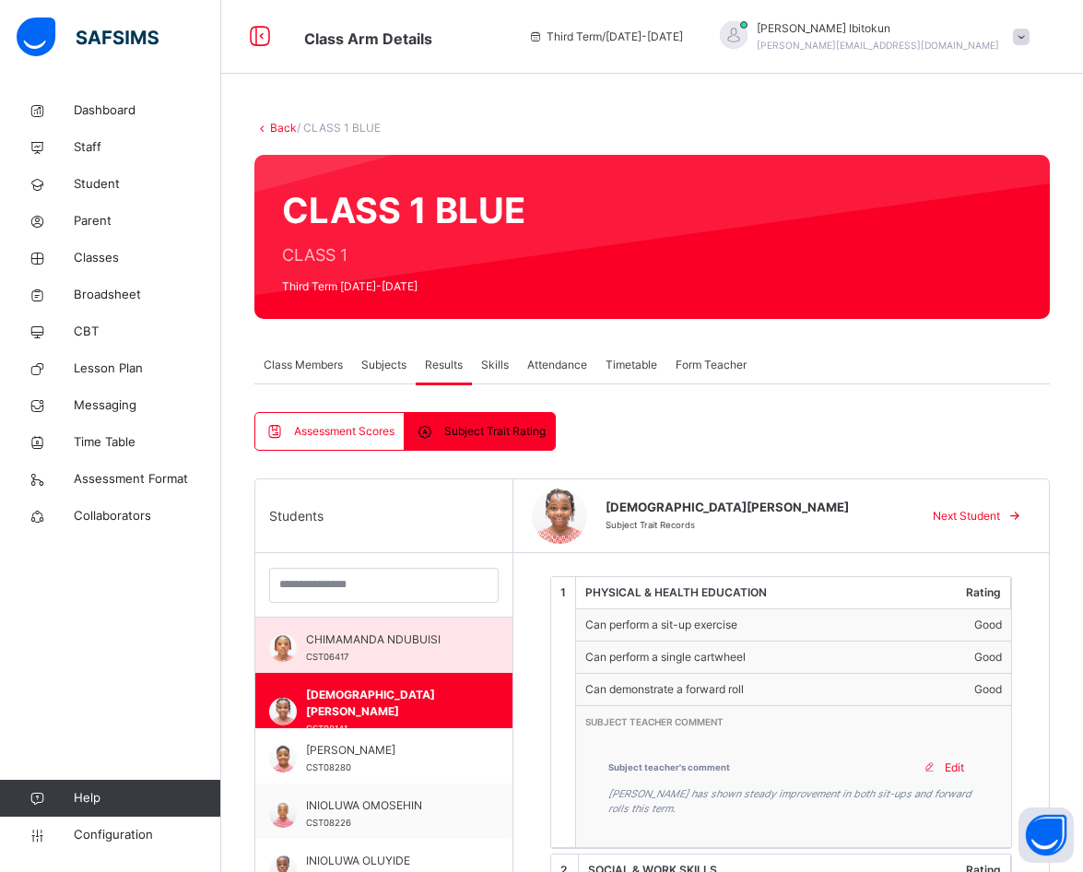
click at [362, 640] on span "CHIMAMANDA NDUBUISI" at bounding box center [388, 639] width 165 height 17
type textarea "**********"
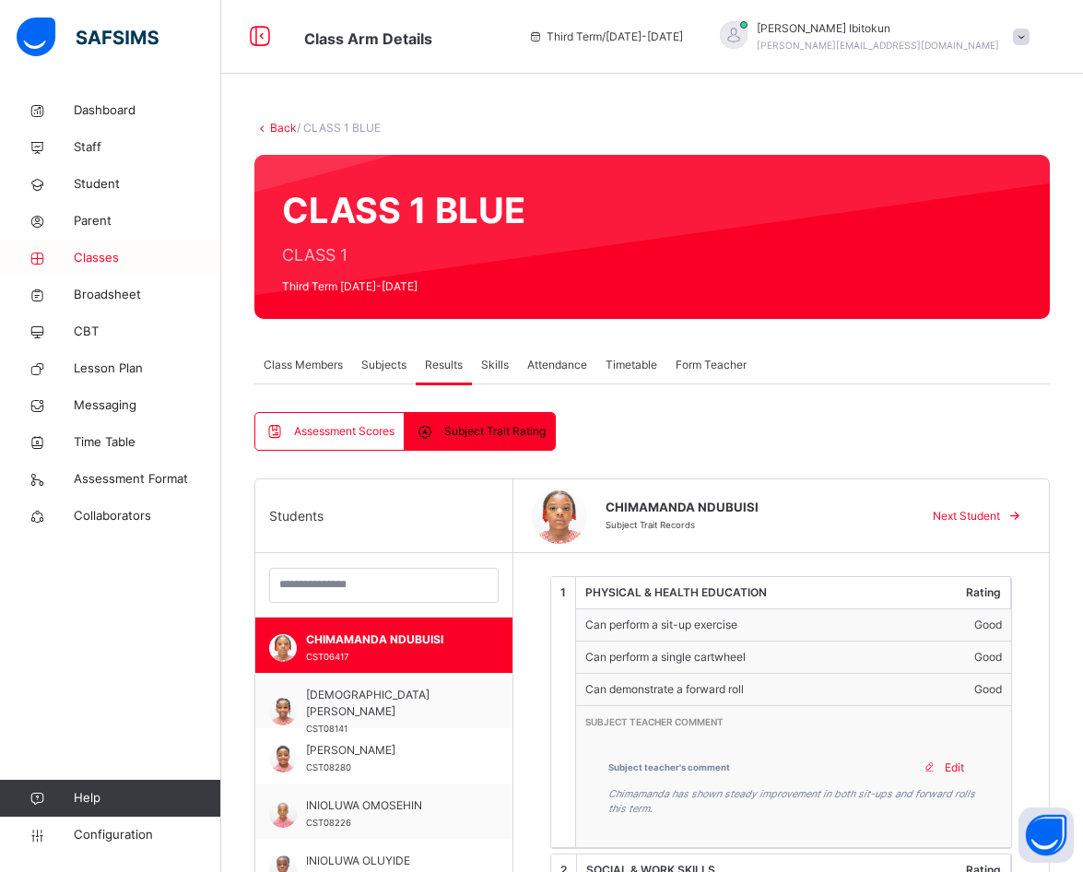
click at [96, 260] on span "Classes" at bounding box center [148, 258] width 148 height 18
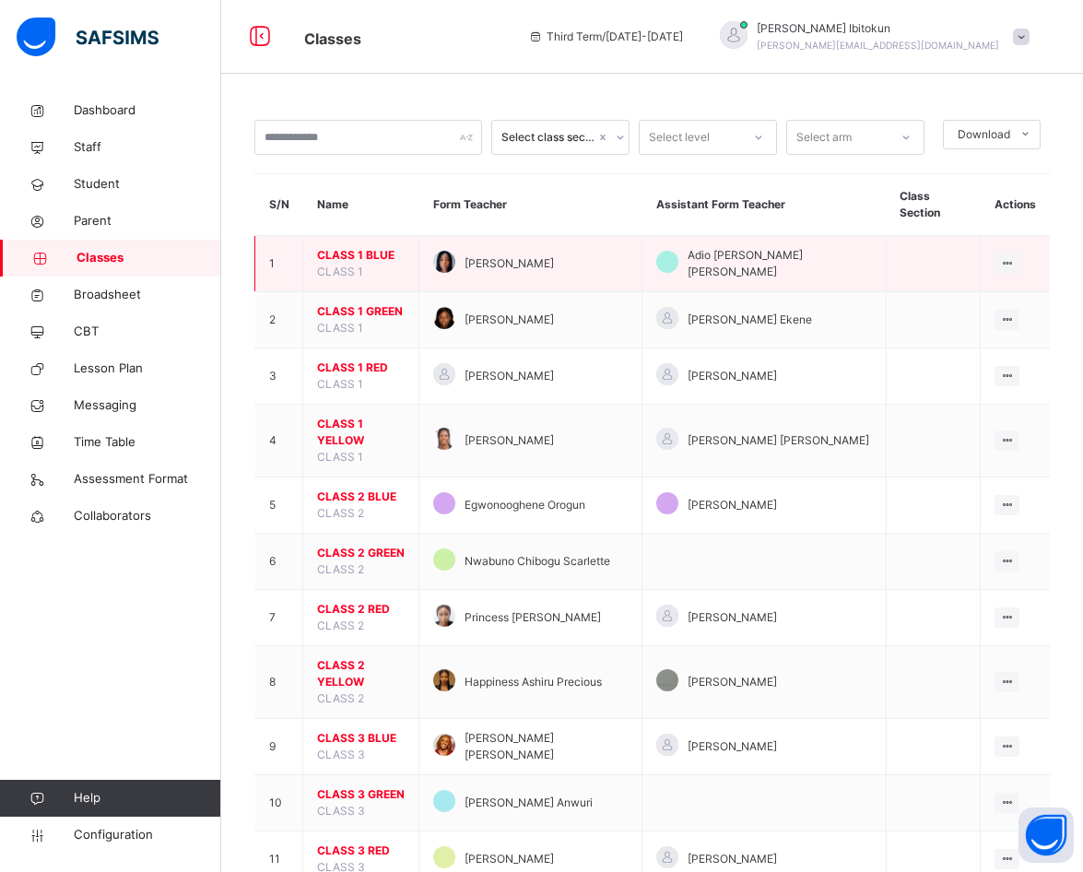
click at [373, 247] on span "CLASS 1 BLUE" at bounding box center [361, 255] width 88 height 17
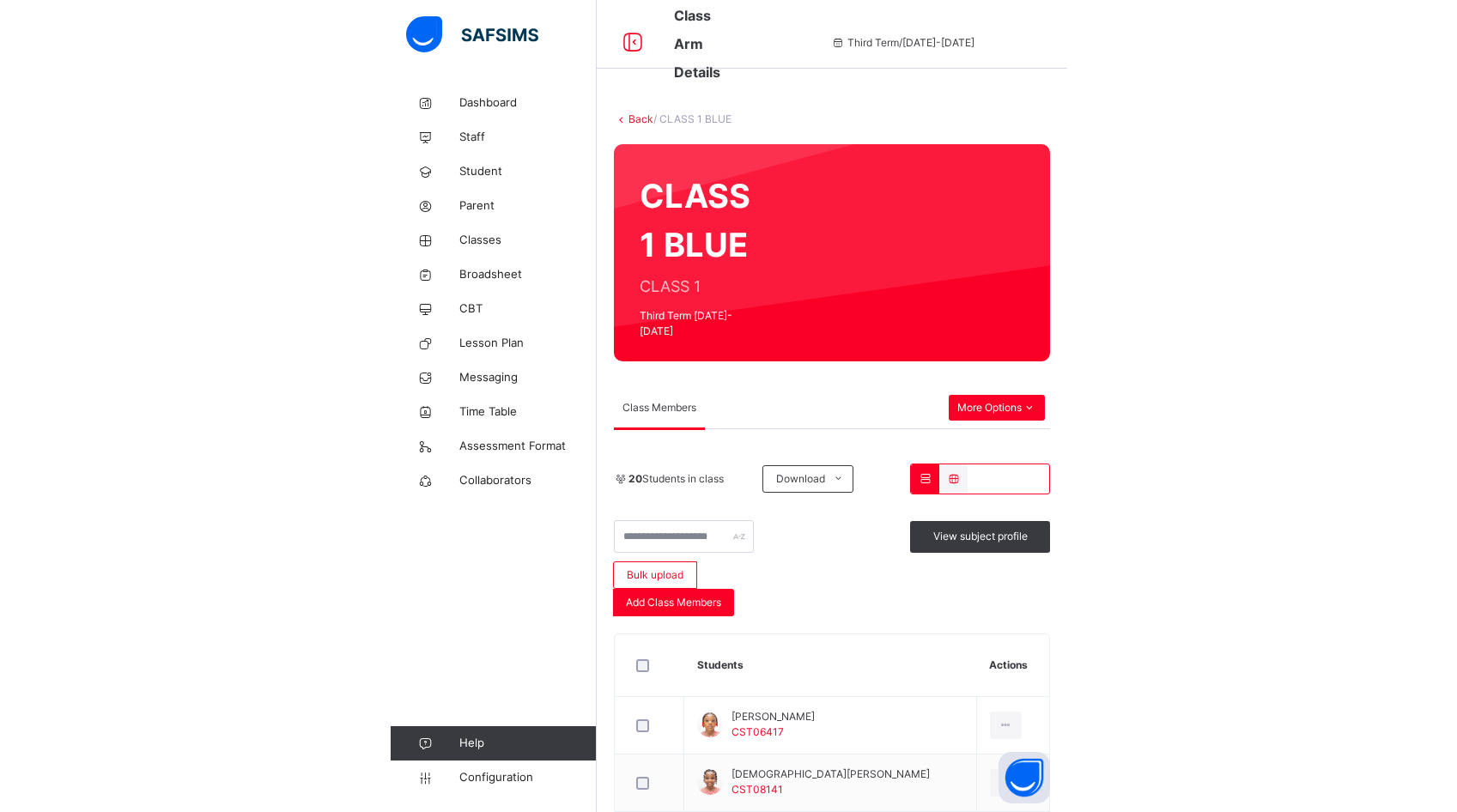
scroll to position [166, 0]
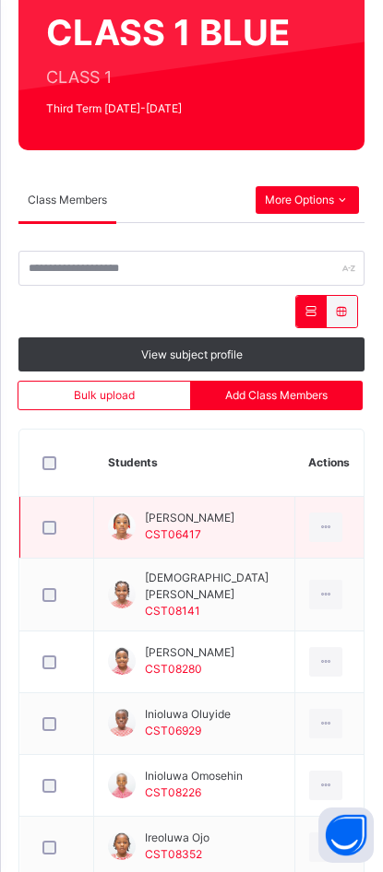
click at [198, 525] on span "[PERSON_NAME]" at bounding box center [189, 518] width 89 height 17
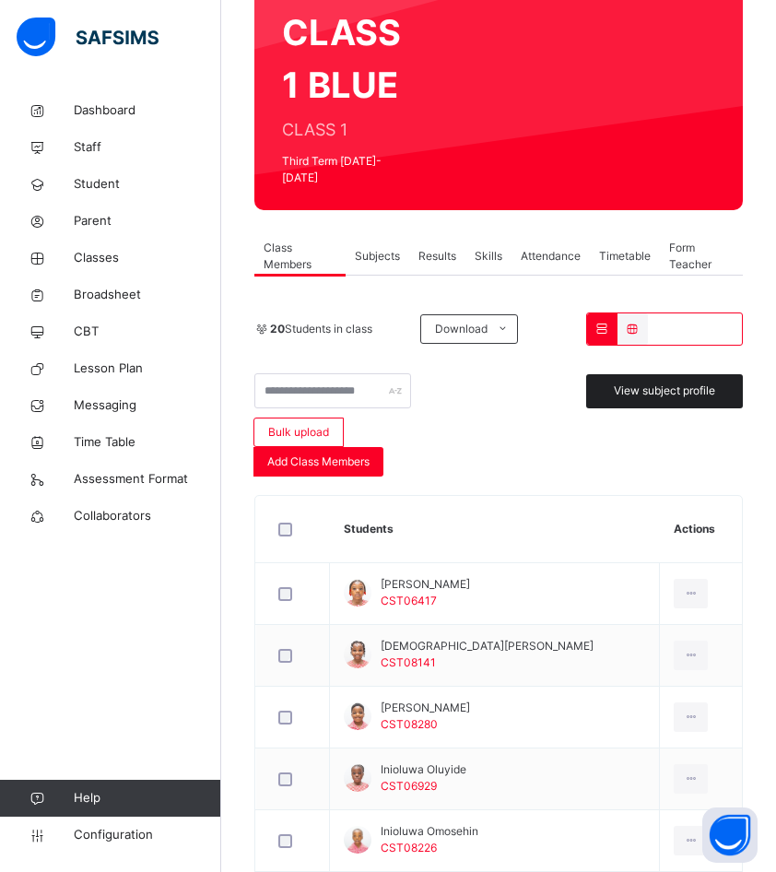
click at [620, 383] on span "View subject profile" at bounding box center [664, 391] width 101 height 17
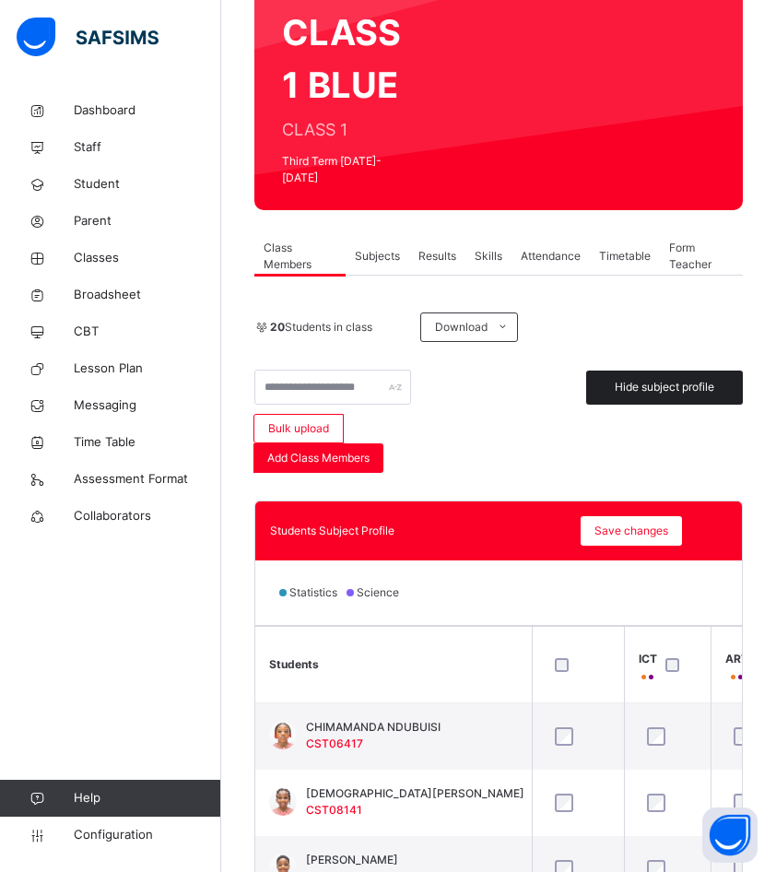
click at [622, 379] on span "Hide subject profile" at bounding box center [665, 387] width 100 height 17
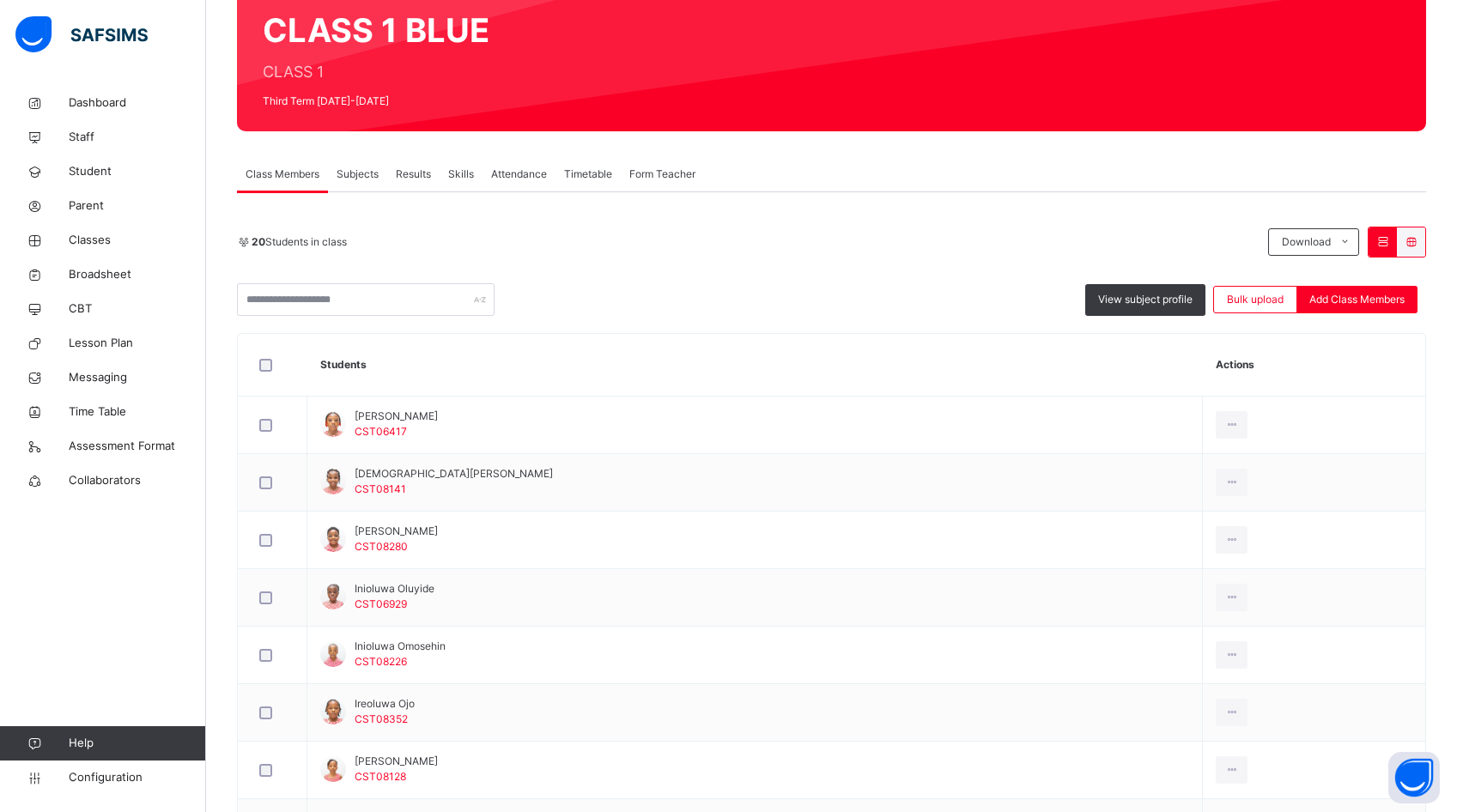
click at [424, 177] on span "Results" at bounding box center [414, 174] width 35 height 16
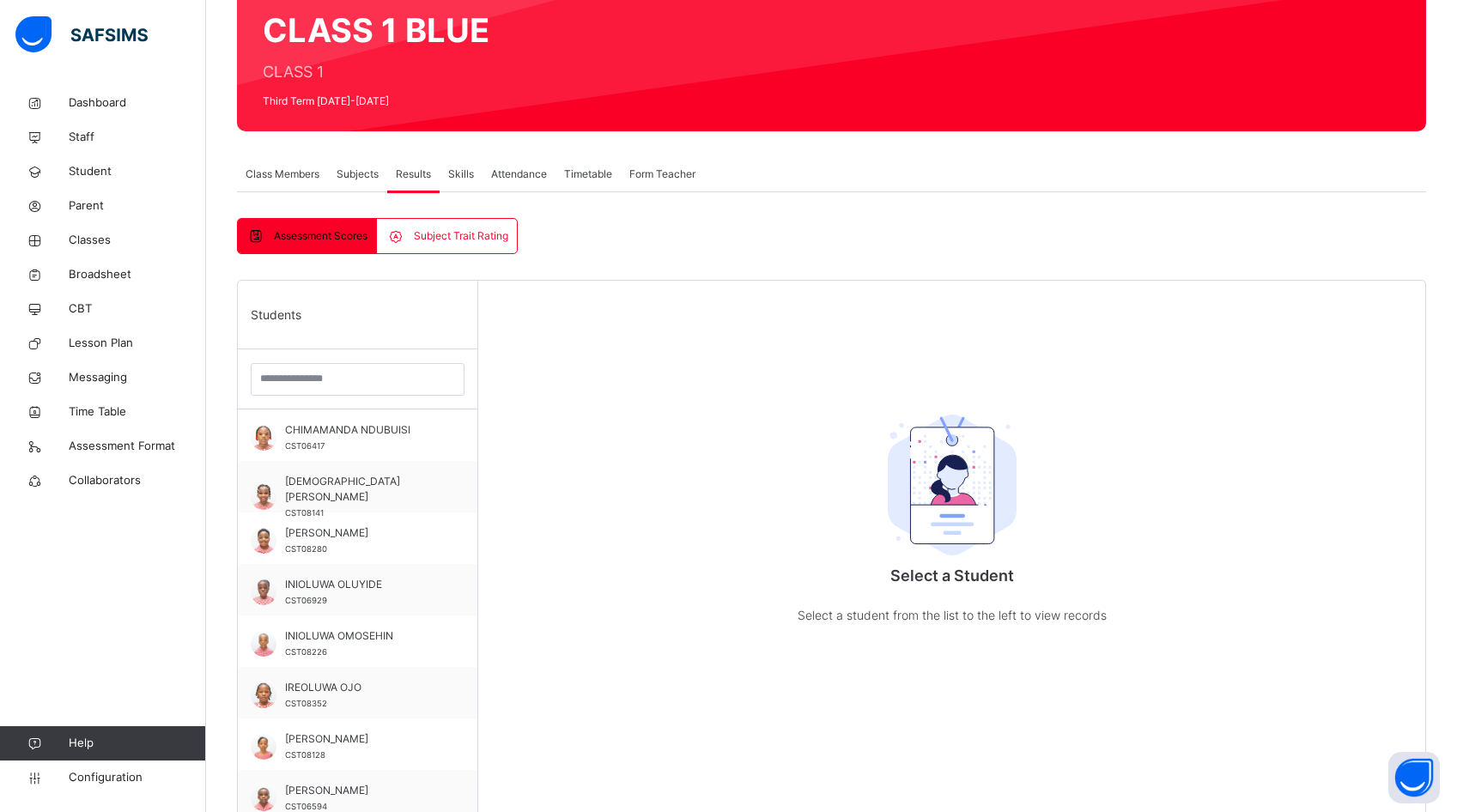
click at [456, 229] on span "Subject Trait Rating" at bounding box center [460, 236] width 94 height 16
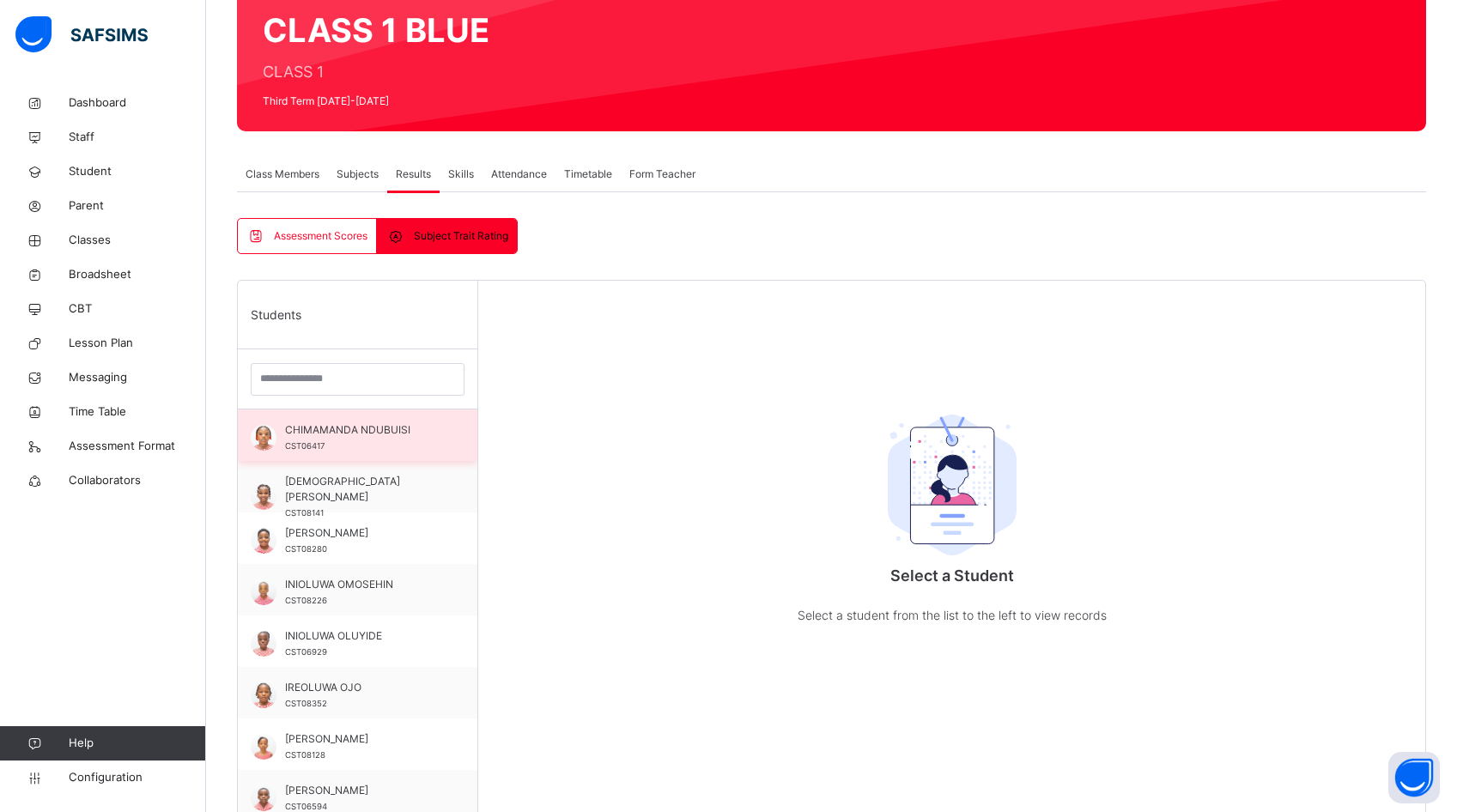
click at [337, 437] on span "CHIMAMANDA NDUBUISI" at bounding box center [361, 430] width 154 height 16
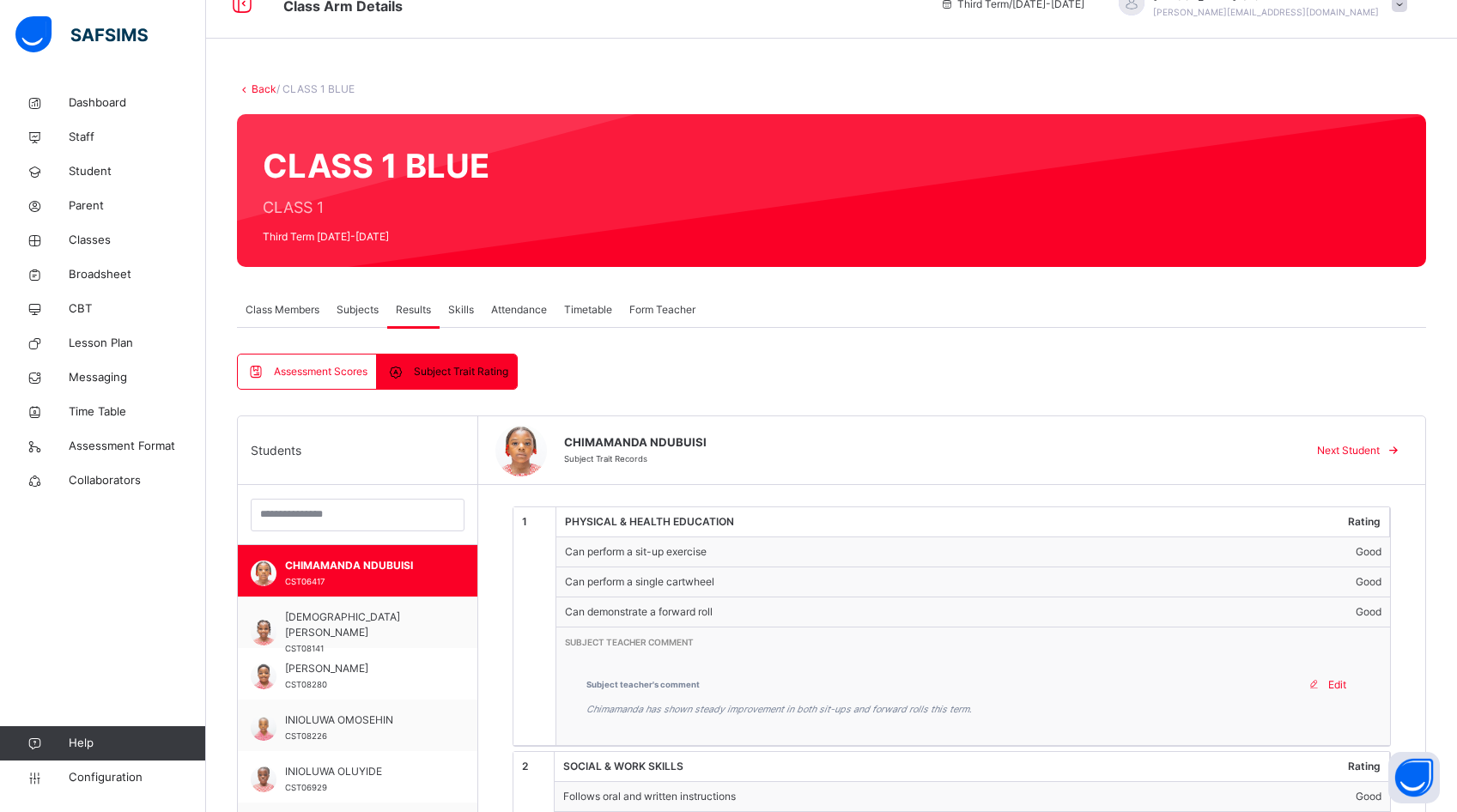
scroll to position [37, 0]
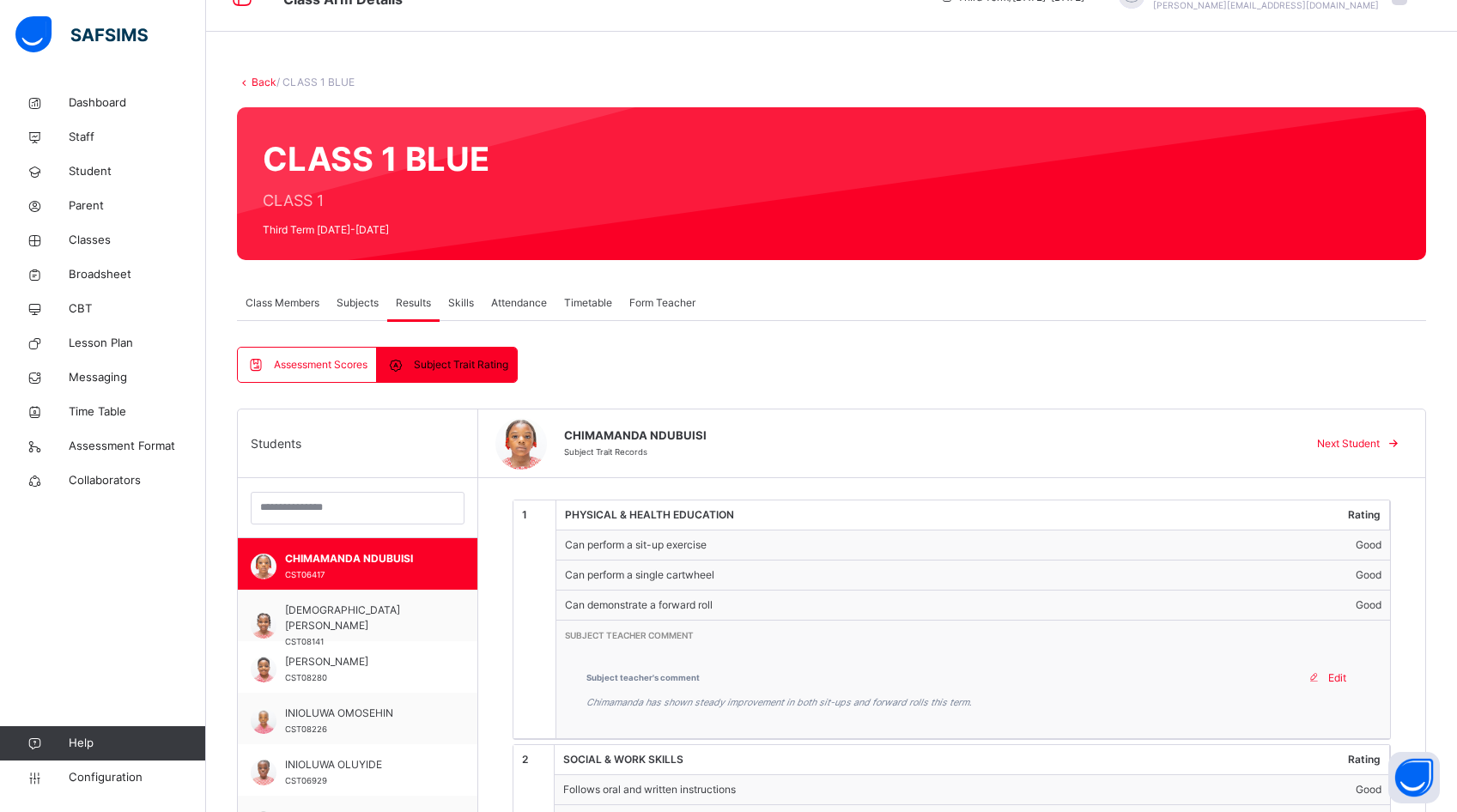
click at [665, 511] on td "PHYSICAL & HEALTH EDUCATION" at bounding box center [884, 515] width 657 height 30
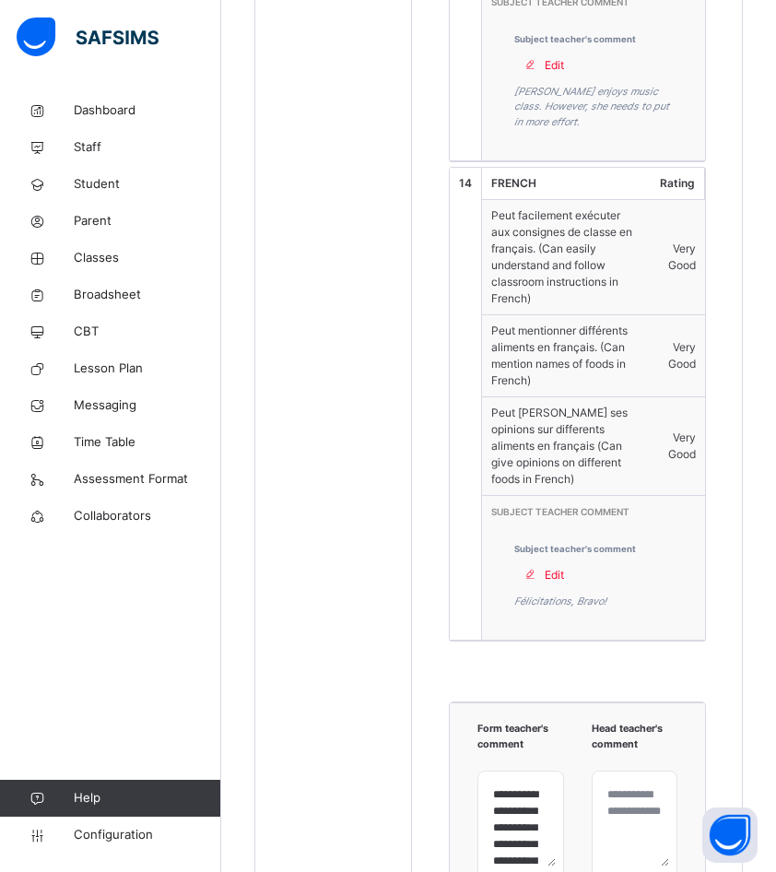
scroll to position [6622, 0]
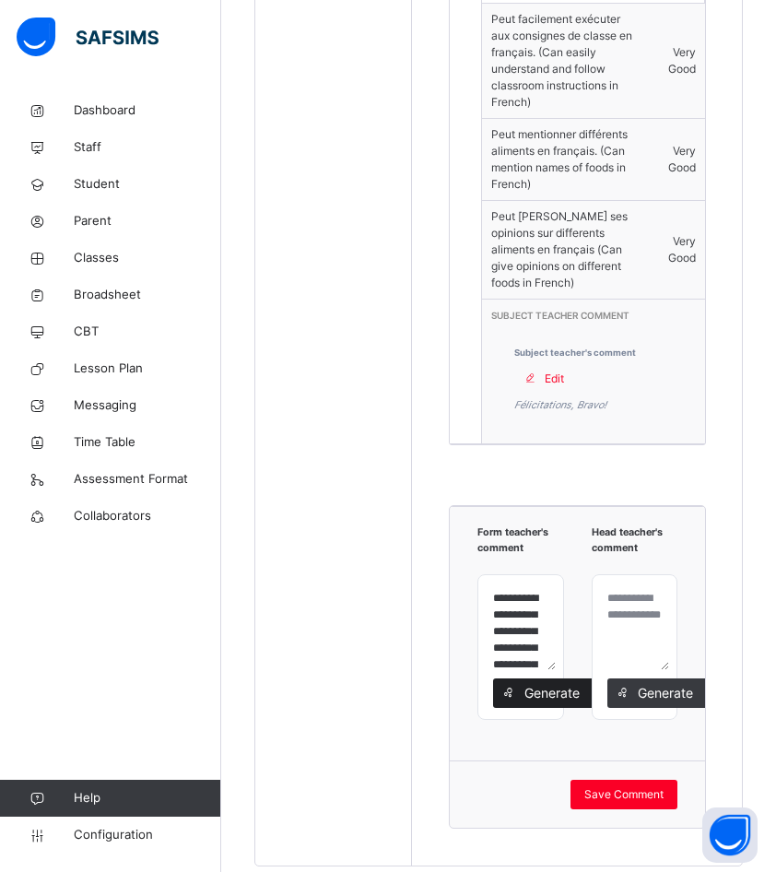
click at [548, 683] on span "Generate" at bounding box center [552, 692] width 58 height 19
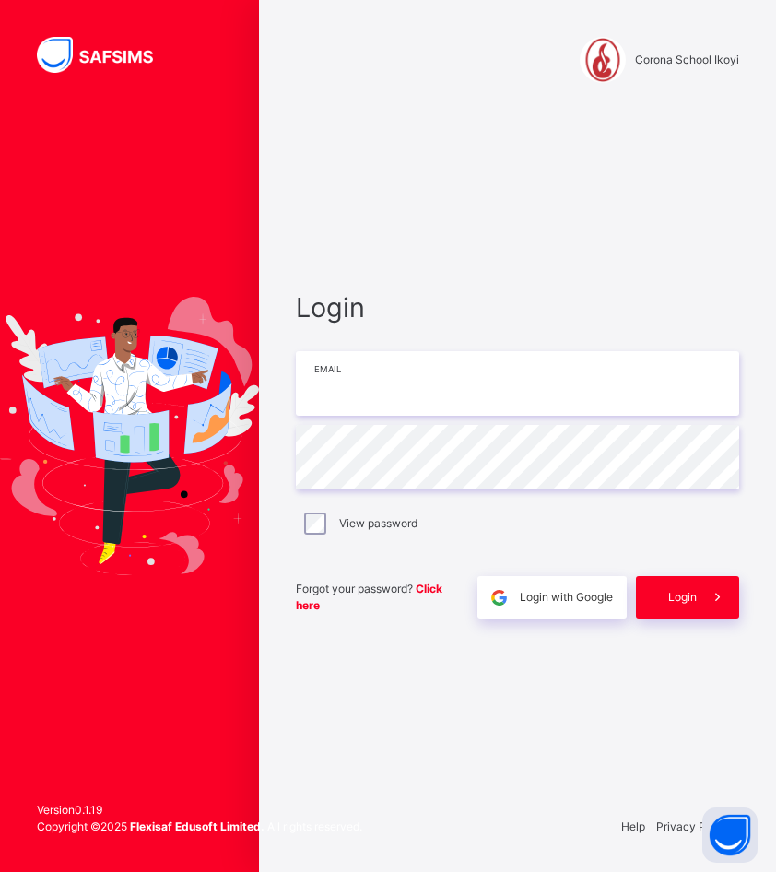
type input "**********"
